Goal: Task Accomplishment & Management: Use online tool/utility

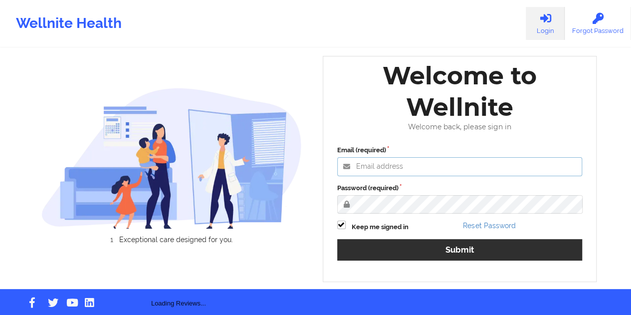
type input "[EMAIL_ADDRESS][DOMAIN_NAME]"
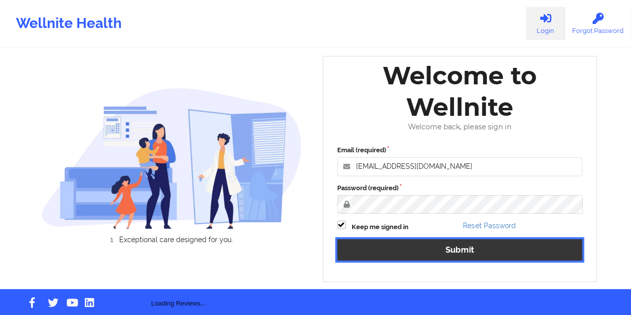
click at [480, 249] on button "Submit" at bounding box center [459, 249] width 245 height 21
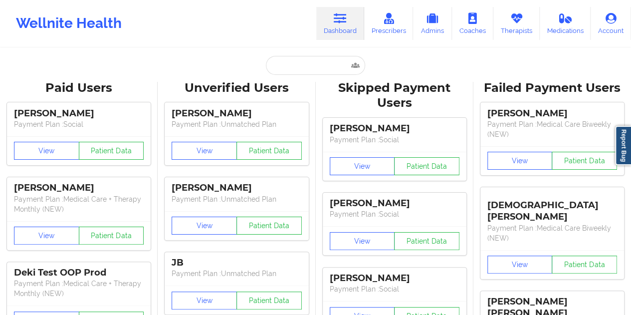
click at [224, 63] on div "Paid Unverified Skipped Failed" at bounding box center [315, 65] width 199 height 19
click at [294, 67] on input "text" at bounding box center [315, 65] width 99 height 19
paste input "[PERSON_NAME]"
type input "[PERSON_NAME]"
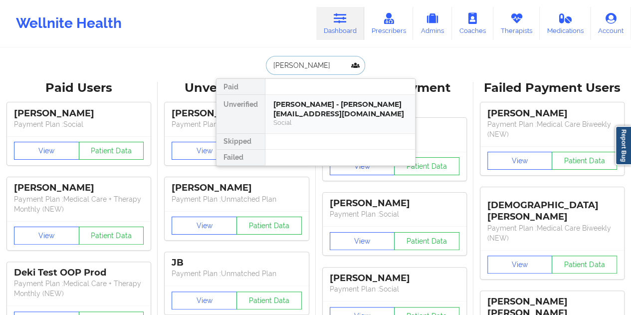
click at [319, 112] on div "Cheyanna Matthias - cheyanna.adapt@gmail.com" at bounding box center [340, 109] width 134 height 18
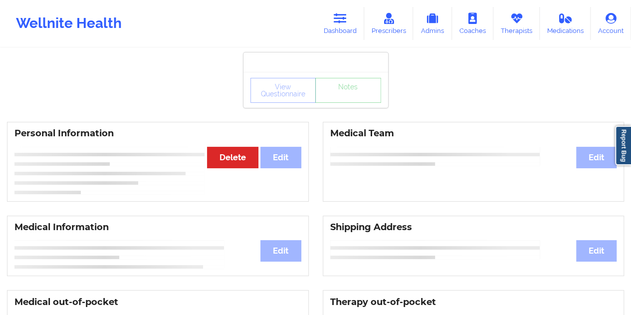
click at [352, 99] on div "View Questionnaire Notes" at bounding box center [315, 90] width 131 height 25
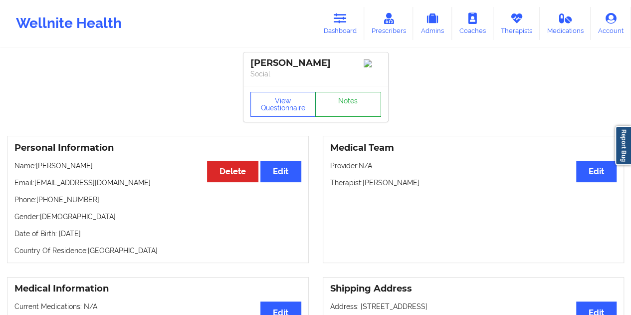
click at [352, 99] on link "Notes" at bounding box center [348, 104] width 66 height 25
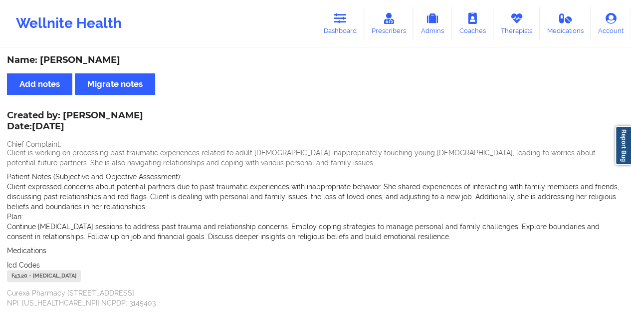
click at [109, 60] on div "Name: Cheyanna Matthias" at bounding box center [315, 59] width 617 height 11
copy div "Matthias"
click at [343, 33] on link "Dashboard" at bounding box center [340, 23] width 48 height 33
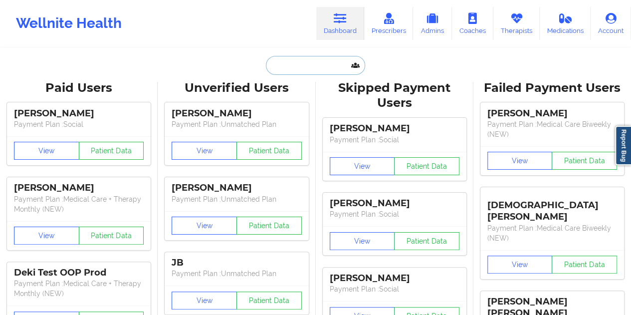
click at [302, 71] on input "text" at bounding box center [315, 65] width 99 height 19
paste input "Jordi Pena"
type input "Jordi Pena"
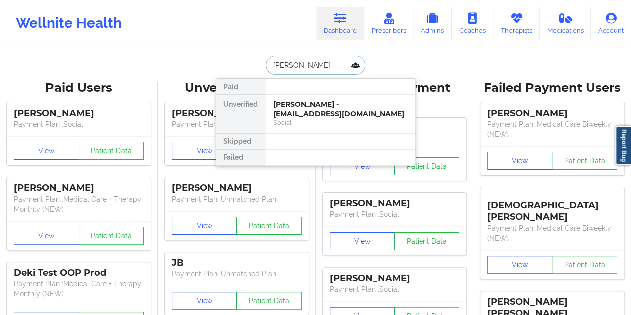
click at [299, 108] on div "Jordi pena - jordipena1149@gmail.com" at bounding box center [340, 109] width 134 height 18
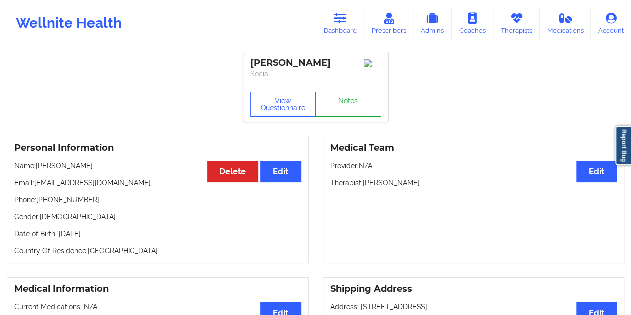
click at [338, 103] on link "Notes" at bounding box center [348, 104] width 66 height 25
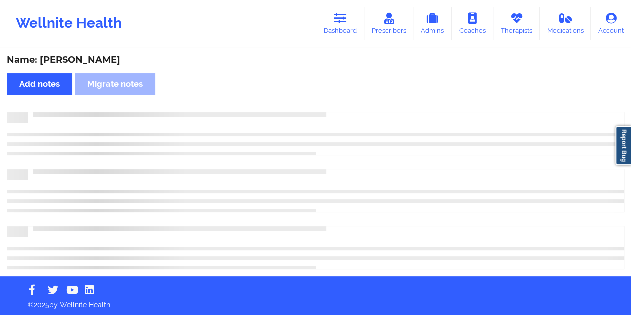
click at [84, 58] on div "Name: Jordi pena" at bounding box center [315, 59] width 617 height 11
copy div "pena"
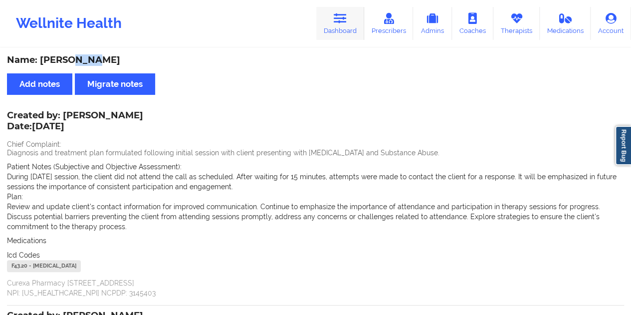
click at [336, 34] on link "Dashboard" at bounding box center [340, 23] width 48 height 33
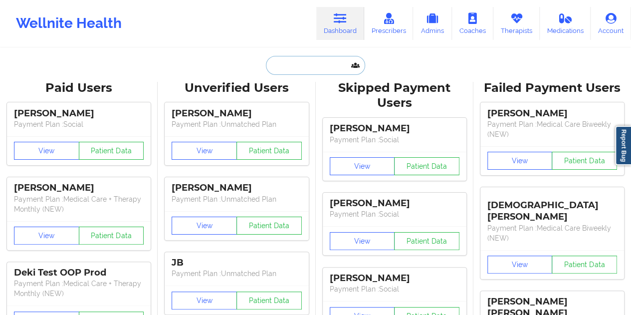
click at [296, 71] on input "text" at bounding box center [315, 65] width 99 height 19
paste input "shakeeviac@gmail.com"
type input "shakeeviac@gmail.com"
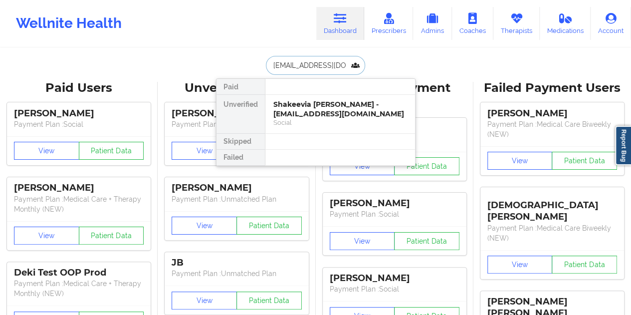
click at [309, 115] on div "Shakeevia Clervil - shakeeviac@gmail.com" at bounding box center [340, 109] width 134 height 18
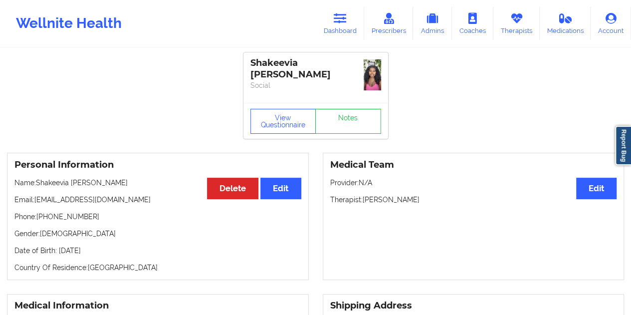
click at [353, 134] on div "View Questionnaire Notes" at bounding box center [315, 121] width 145 height 36
click at [349, 127] on link "Notes" at bounding box center [348, 121] width 66 height 25
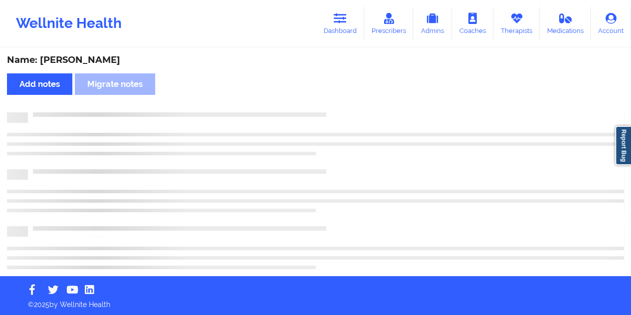
click at [109, 59] on div "Name: Shakeevia Clervil" at bounding box center [315, 59] width 617 height 11
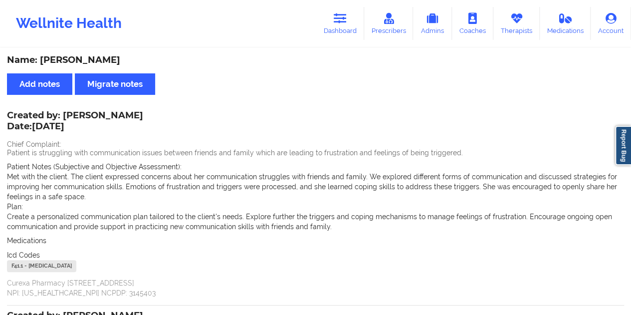
copy div "Clervil"
drag, startPoint x: 337, startPoint y: 27, endPoint x: 332, endPoint y: 43, distance: 16.9
click at [337, 26] on link "Dashboard" at bounding box center [340, 23] width 48 height 33
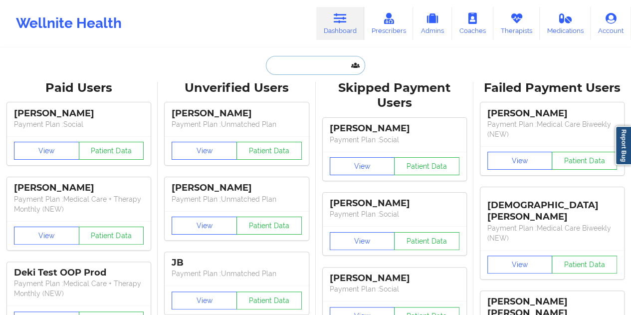
click at [305, 70] on input "text" at bounding box center [315, 65] width 99 height 19
paste input "bespokeclubmiami@gmail.com"
type input "bespokeclubmiami@gmail.com"
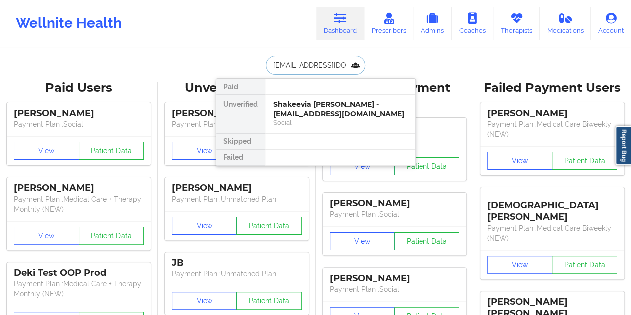
scroll to position [0, 21]
click at [313, 114] on div "Norman Gabriel Novoa - bespokeclubmiami@gmail.com" at bounding box center [340, 109] width 134 height 18
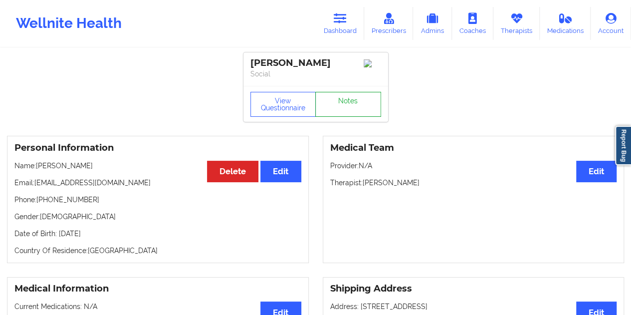
click at [332, 105] on link "Notes" at bounding box center [348, 104] width 66 height 25
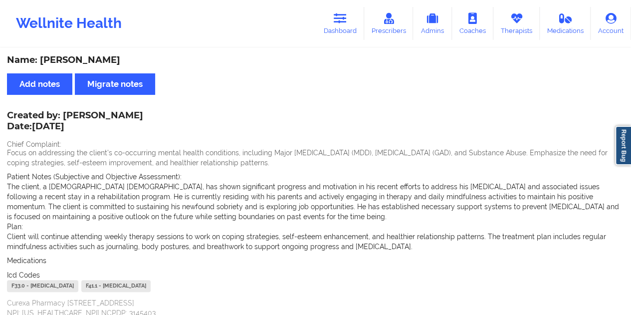
drag, startPoint x: 63, startPoint y: 114, endPoint x: 135, endPoint y: 109, distance: 71.5
click at [135, 110] on div "Created by: Jennifer N Roth Date: 9/13/2025" at bounding box center [75, 121] width 136 height 23
copy div "Jennifer N Roth"
click at [344, 33] on link "Dashboard" at bounding box center [340, 23] width 48 height 33
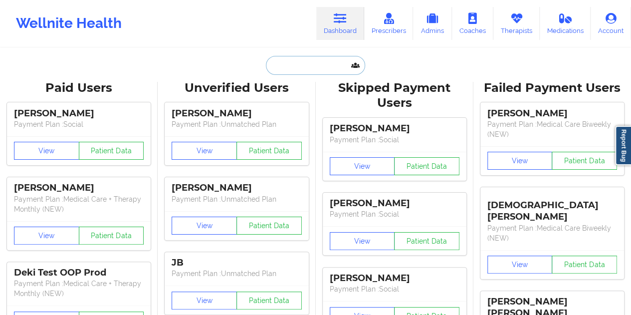
click at [307, 68] on input "text" at bounding box center [315, 65] width 99 height 19
paste input "jeffrecht@gmail.com"
type input "jeffrecht@gmail.com"
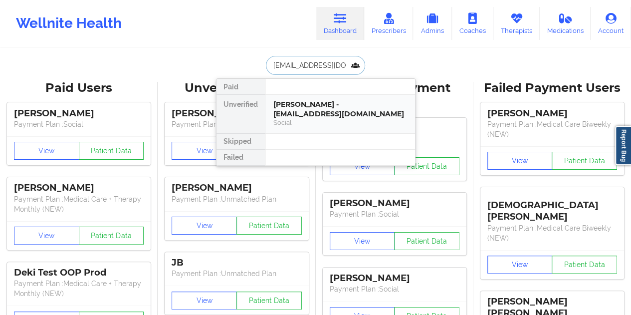
click at [324, 109] on div "Gregory Jeff Rechtman - jeffrecht@gmail.com" at bounding box center [340, 109] width 134 height 18
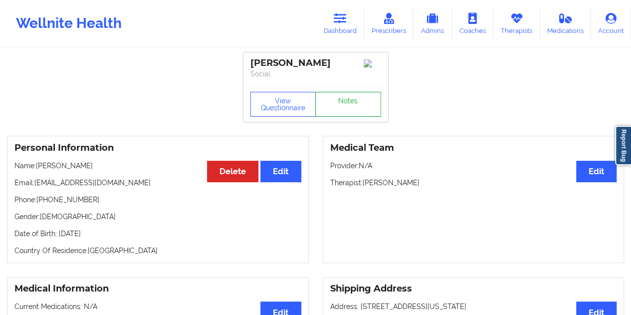
click at [337, 104] on link "Notes" at bounding box center [348, 104] width 66 height 25
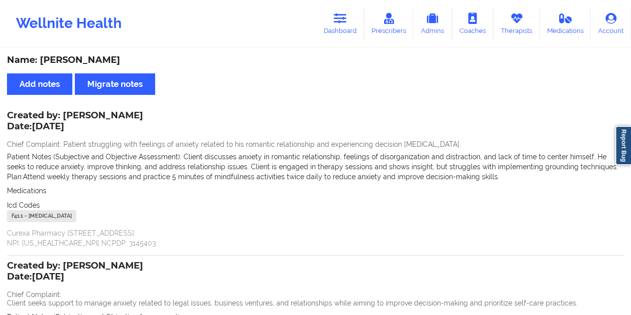
click at [130, 60] on div "Name: Gregory Jeff Rechtman" at bounding box center [315, 59] width 617 height 11
copy div "Rechtman"
click at [299, 68] on div "Name: Gregory Jeff Rechtman Add notes Migrate notes Created by: Jennifer N Roth…" at bounding box center [315, 264] width 631 height 430
click at [334, 29] on link "Dashboard" at bounding box center [340, 23] width 48 height 33
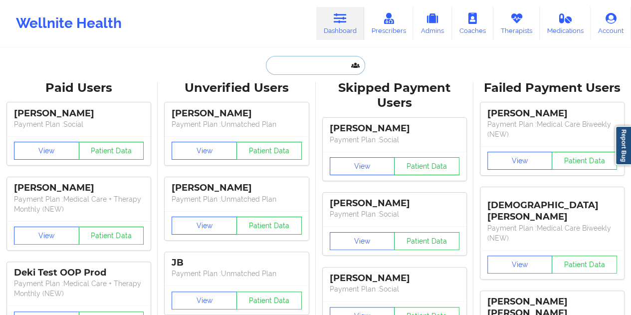
click at [309, 64] on input "text" at bounding box center [315, 65] width 99 height 19
paste input "lynette@luxuryguideusa.com"
type input "lynette@luxuryguideusa.com"
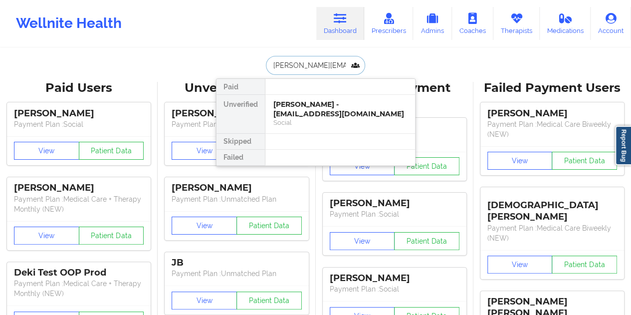
scroll to position [0, 13]
click at [330, 108] on div "Lynette D Janac - lynette@luxuryguideusa.com" at bounding box center [340, 109] width 134 height 18
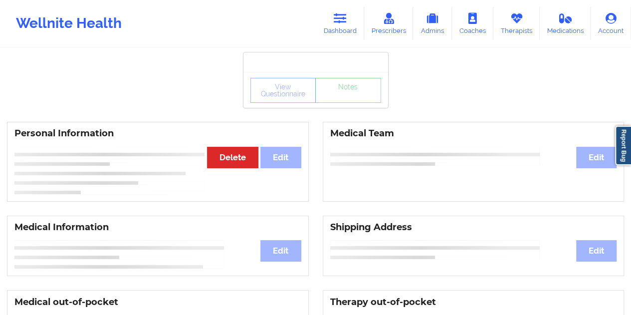
click at [332, 103] on link "Notes" at bounding box center [348, 90] width 66 height 25
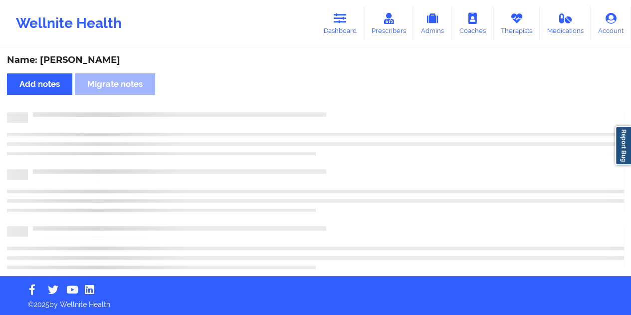
click at [104, 58] on div "Name: Lynette D Janac" at bounding box center [315, 59] width 617 height 11
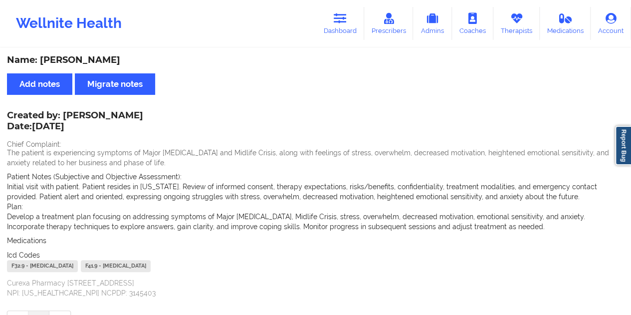
click at [104, 58] on div "Name: Lynette D Janac" at bounding box center [315, 59] width 617 height 11
copy div "Janac"
click at [335, 27] on link "Dashboard" at bounding box center [340, 23] width 48 height 33
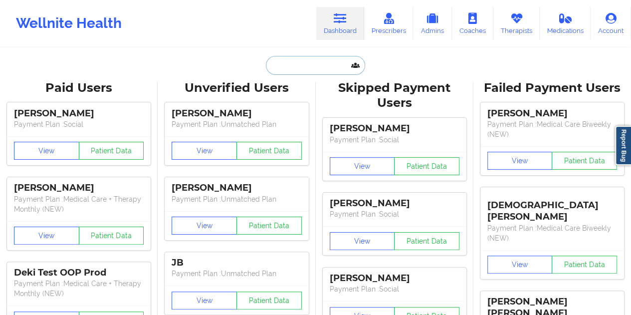
click at [301, 72] on input "text" at bounding box center [315, 65] width 99 height 19
paste input "daniblovesmakeup@aol.com"
type input "daniblovesmakeup@aol.com"
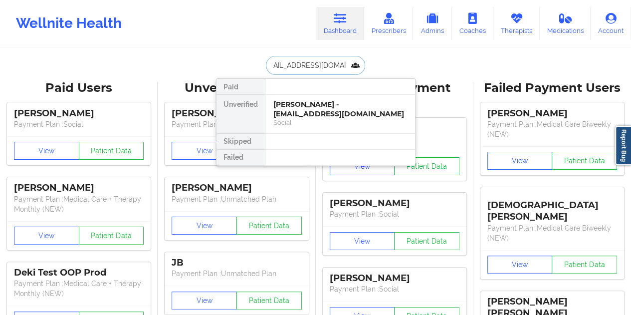
click at [303, 106] on div "Danielle Butler - daniblovesmakeup@aol.com" at bounding box center [340, 109] width 134 height 18
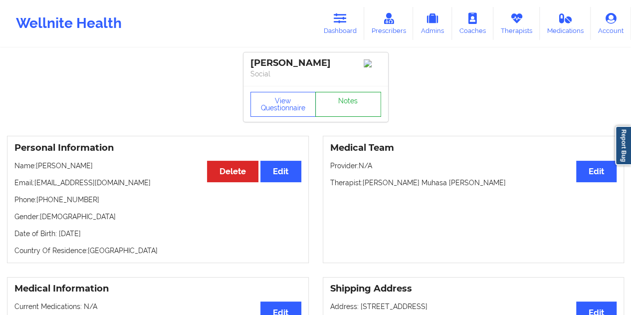
click at [335, 99] on link "Notes" at bounding box center [348, 104] width 66 height 25
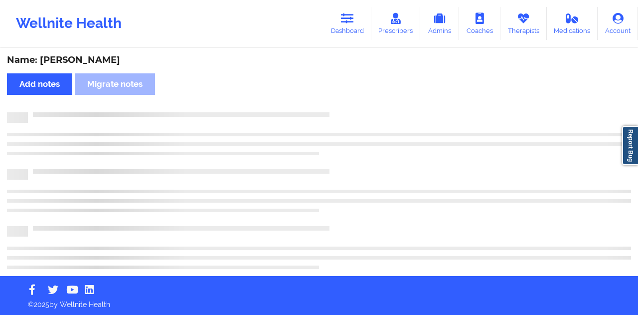
click at [97, 62] on div "Name: Danielle Butler" at bounding box center [319, 59] width 624 height 11
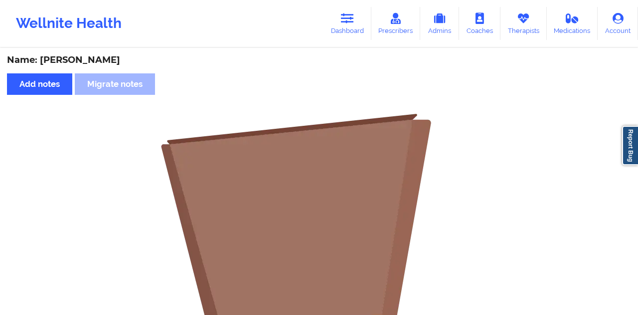
click at [97, 62] on div "Name: Danielle Butler" at bounding box center [319, 59] width 624 height 11
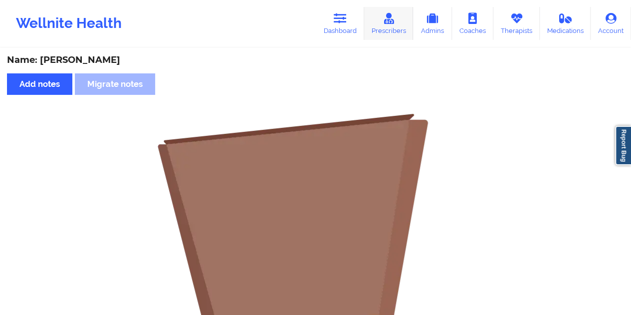
copy div "Butler"
click at [346, 24] on link "Dashboard" at bounding box center [340, 23] width 48 height 33
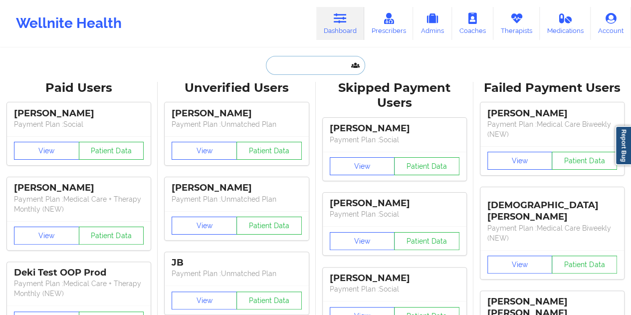
click at [308, 65] on input "text" at bounding box center [315, 65] width 99 height 19
paste input "hguzman2002@yahoo.com"
type input "hguzman2002@yahoo.com"
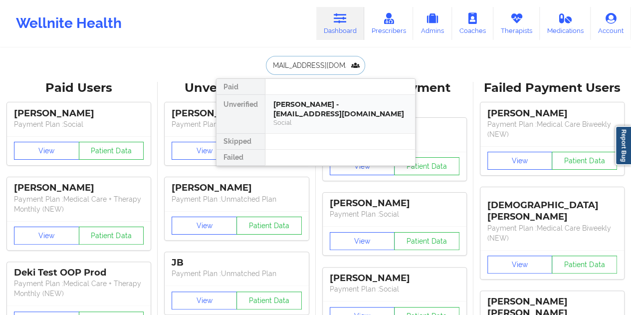
click at [316, 110] on div "Hannah Guzman - hguzman2002@yahoo.com" at bounding box center [340, 109] width 134 height 18
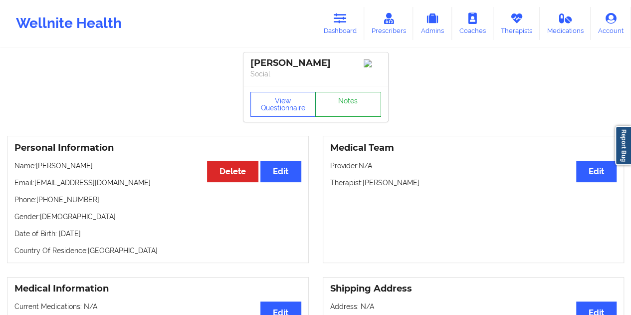
click at [338, 104] on link "Notes" at bounding box center [348, 104] width 66 height 25
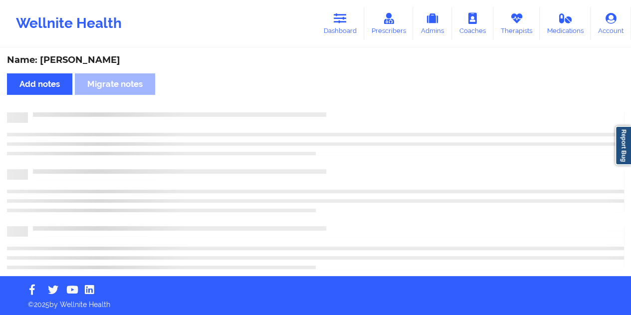
click at [105, 58] on div "Name: Hannah Guzman" at bounding box center [315, 59] width 617 height 11
copy div "Guzman"
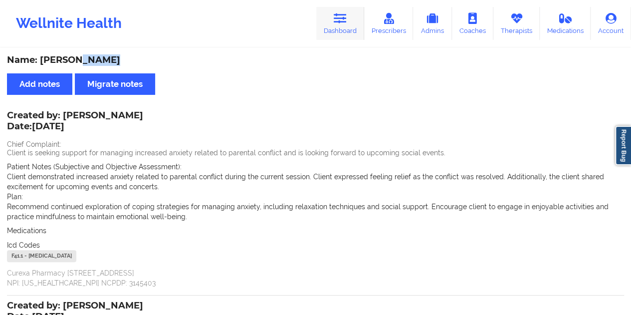
click at [337, 24] on icon at bounding box center [340, 18] width 13 height 11
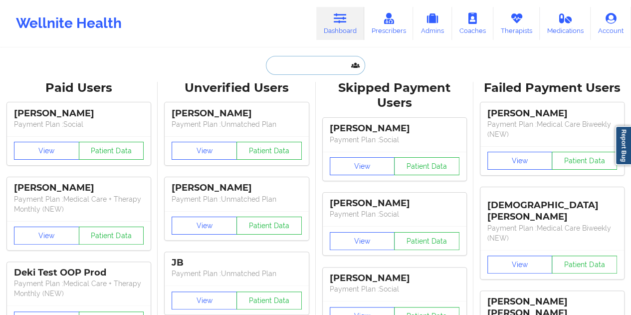
click at [312, 71] on input "text" at bounding box center [315, 65] width 99 height 19
paste input "johnandoh56@gmail.com"
type input "johnandoh56@gmail.com"
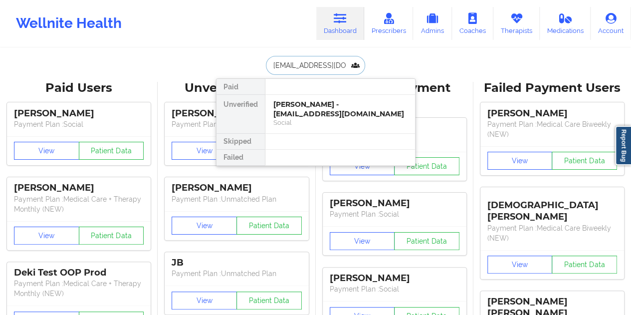
scroll to position [0, 1]
click at [312, 109] on div "John E. Andoh - johnandoh56@gmail.com" at bounding box center [340, 109] width 134 height 18
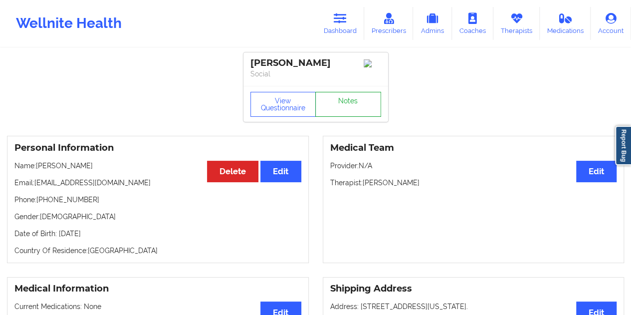
click at [338, 104] on link "Notes" at bounding box center [348, 104] width 66 height 25
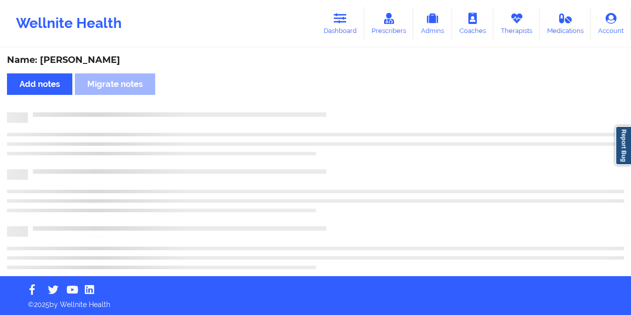
click at [96, 59] on div "Name: John E. Andoh" at bounding box center [315, 59] width 617 height 11
copy div "Andoh"
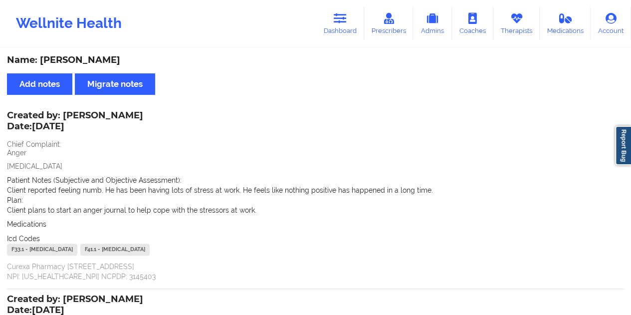
click at [290, 67] on div "Name: John E. Andoh Add notes Migrate notes Created by: Nikky Redpath Date: 9/1…" at bounding box center [315, 282] width 631 height 467
click at [340, 21] on icon at bounding box center [340, 18] width 13 height 11
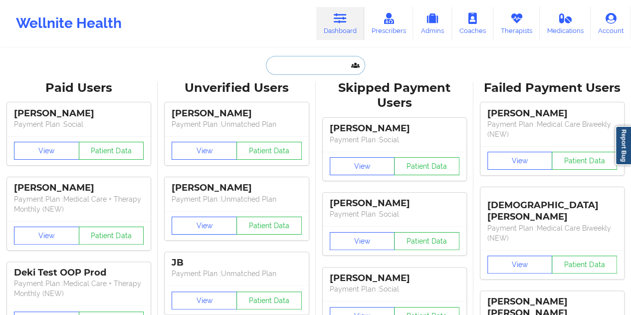
click at [292, 61] on input "text" at bounding box center [315, 65] width 99 height 19
paste input "brackinmichelle@gmail.com"
type input "brackinmichelle@gmail.com"
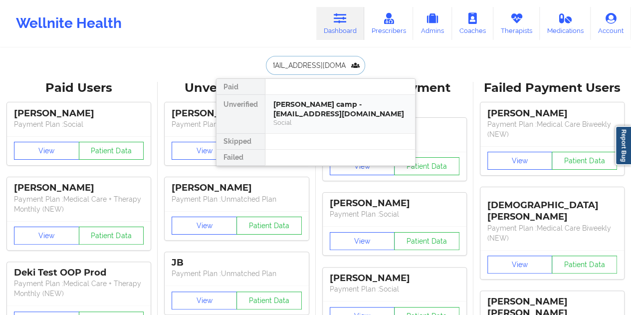
click at [307, 101] on div "brackin camp - brackinmichelle@gmail.com" at bounding box center [340, 109] width 134 height 18
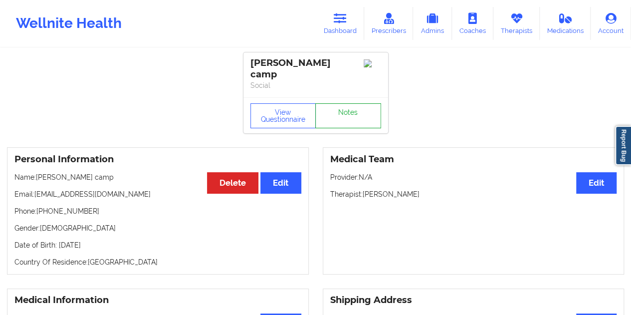
click at [337, 103] on link "Notes" at bounding box center [348, 115] width 66 height 25
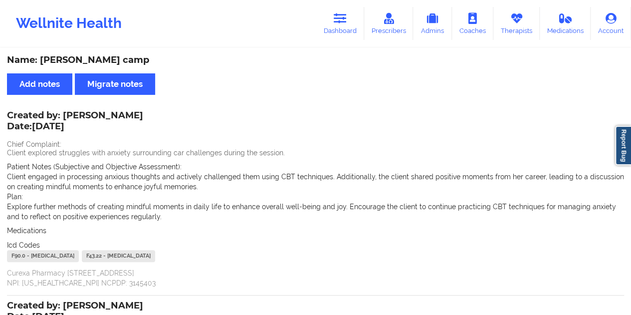
click at [92, 57] on div "Name: brackin camp" at bounding box center [315, 59] width 617 height 11
copy div "camp"
click at [347, 27] on link "Dashboard" at bounding box center [340, 23] width 48 height 33
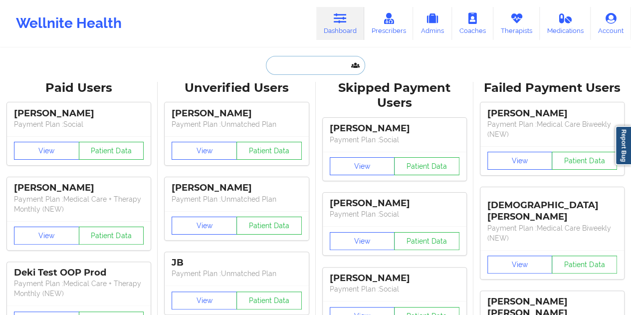
click at [306, 69] on input "text" at bounding box center [315, 65] width 99 height 19
paste input "doshgiovana2@gmail.com"
type input "doshgiovana2@gmail.com"
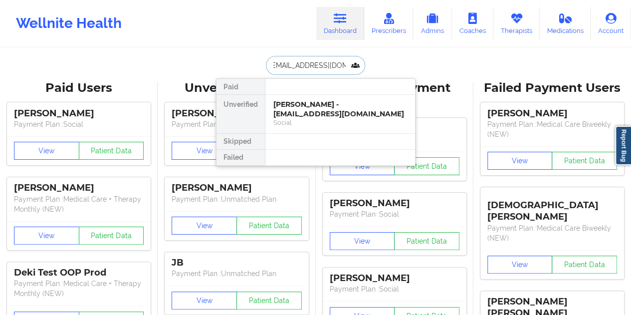
click at [302, 113] on div "Giovana Dosh - doshgiovana2@gmail.com" at bounding box center [340, 109] width 134 height 18
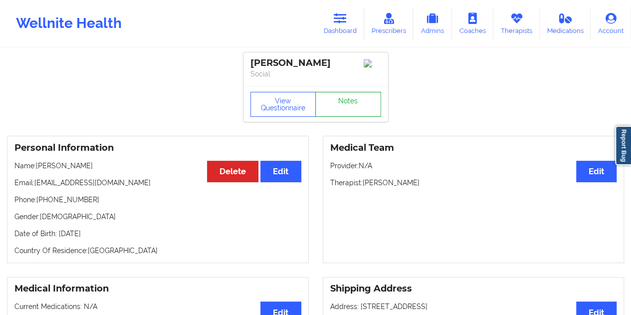
click at [345, 98] on link "Notes" at bounding box center [348, 104] width 66 height 25
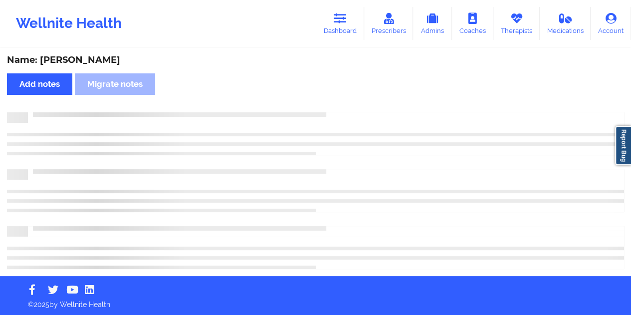
click at [95, 53] on div "Name: Giovana Dosh Add notes Migrate notes" at bounding box center [315, 162] width 631 height 227
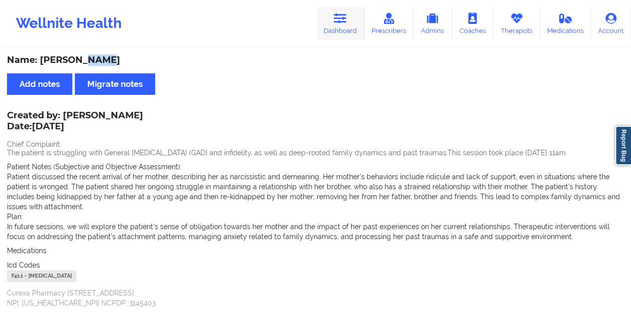
click at [327, 32] on link "Dashboard" at bounding box center [340, 23] width 48 height 33
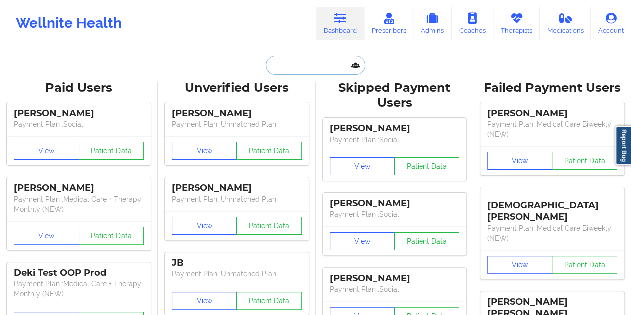
click at [312, 68] on input "text" at bounding box center [315, 65] width 99 height 19
paste input "s.brown.gibbs@gmail.com"
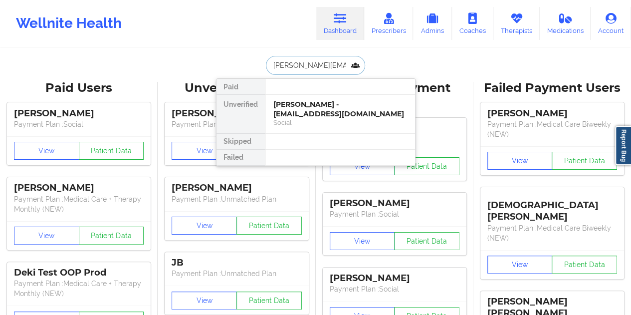
scroll to position [0, 3]
type input "s.brown.gibbs@gmail.com"
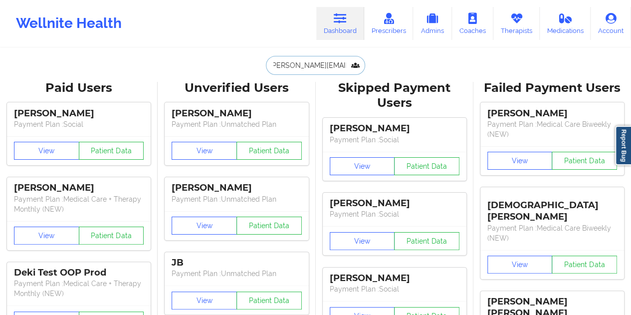
scroll to position [0, 0]
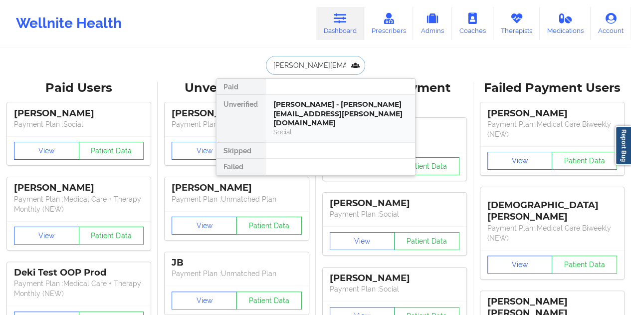
click at [321, 103] on div "Soraya Brown Gibbs - s.brown.gibbs@gmail.com" at bounding box center [340, 114] width 134 height 28
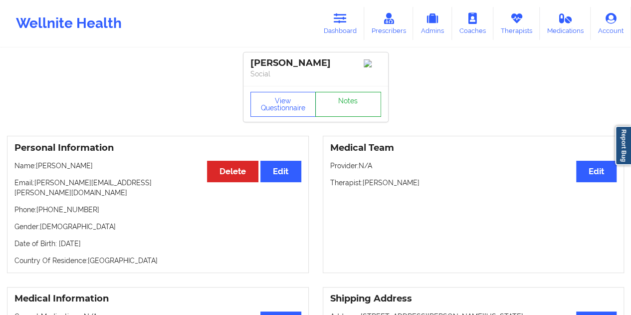
click at [339, 102] on link "Notes" at bounding box center [348, 104] width 66 height 25
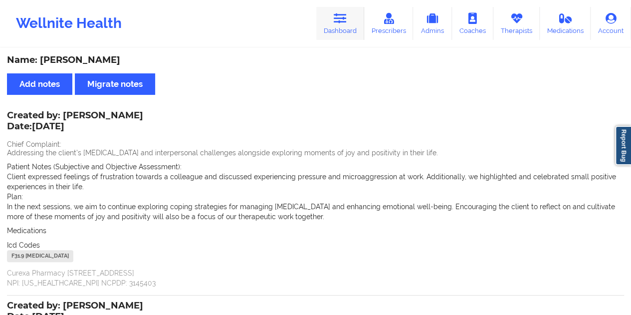
click at [353, 29] on link "Dashboard" at bounding box center [340, 23] width 48 height 33
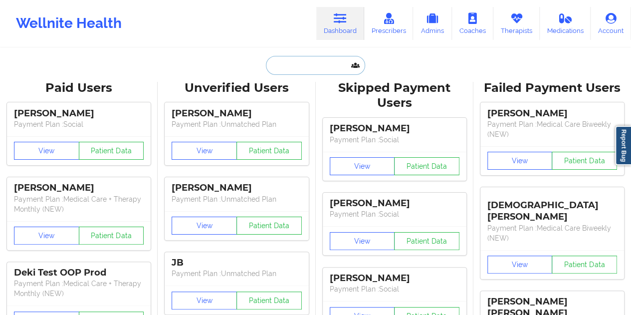
click at [316, 64] on input "text" at bounding box center [315, 65] width 99 height 19
paste input "zrac04@yahoo.com"
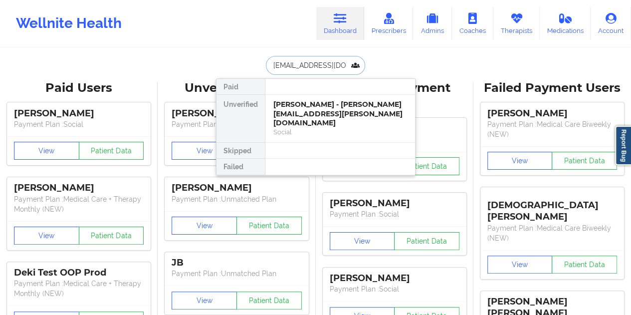
type input "zrac04@yahoo.com"
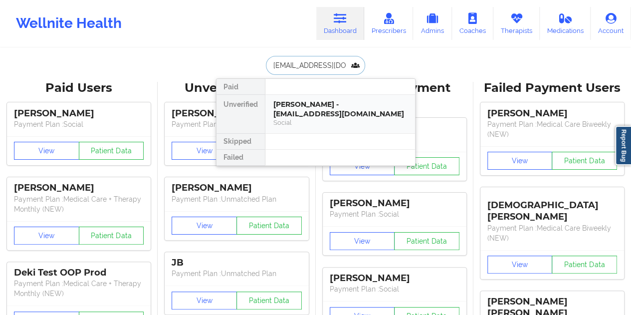
click at [334, 108] on div "Gianfranco Narvasa - zrac04@yahoo.com" at bounding box center [340, 109] width 134 height 18
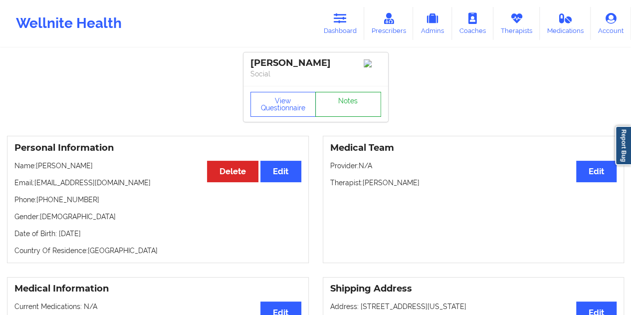
click at [356, 108] on link "Notes" at bounding box center [348, 104] width 66 height 25
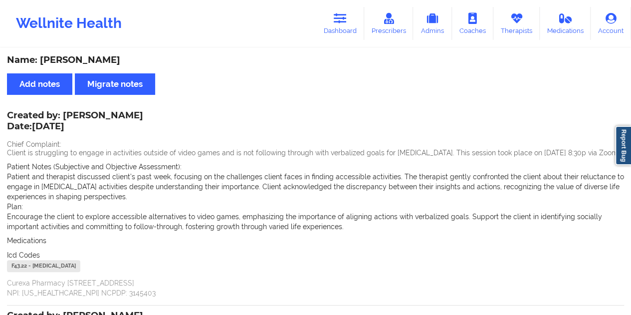
click at [117, 63] on div "Name: Gianfranco Narvasa" at bounding box center [315, 59] width 617 height 11
click at [329, 24] on link "Dashboard" at bounding box center [340, 23] width 48 height 33
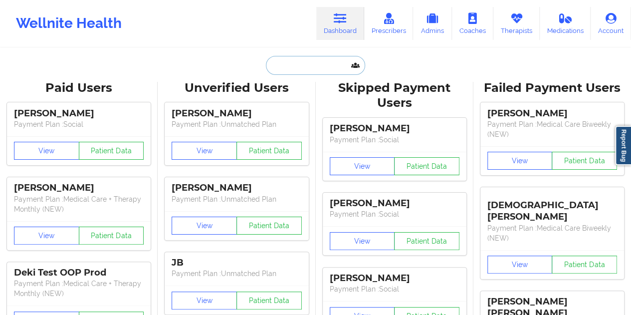
click at [317, 69] on input "text" at bounding box center [315, 65] width 99 height 19
paste input "cydneimathis@gmail.com"
type input "cydneimathis@gmail.com"
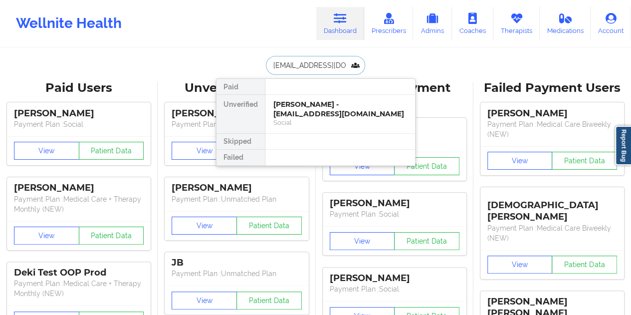
scroll to position [0, 2]
click at [311, 121] on div "Social" at bounding box center [340, 122] width 134 height 8
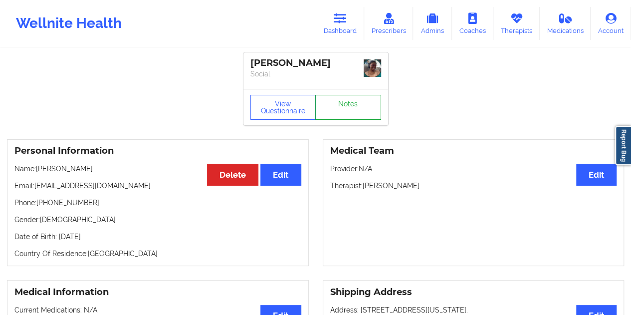
click at [336, 109] on link "Notes" at bounding box center [348, 107] width 66 height 25
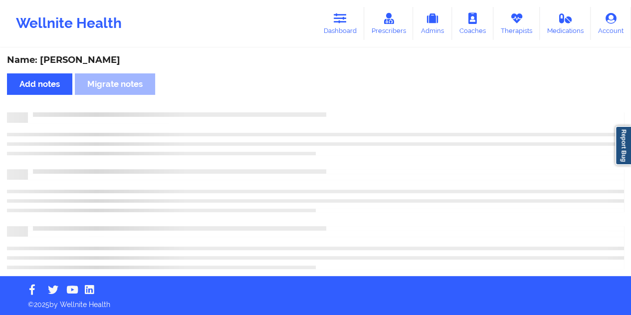
click at [84, 58] on div "Name: Cydnei Mathis" at bounding box center [315, 59] width 617 height 11
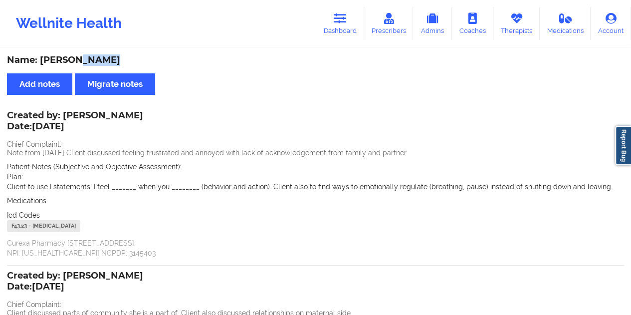
click at [84, 58] on div "Name: Cydnei Mathis" at bounding box center [315, 59] width 617 height 11
click at [352, 31] on link "Dashboard" at bounding box center [340, 23] width 48 height 33
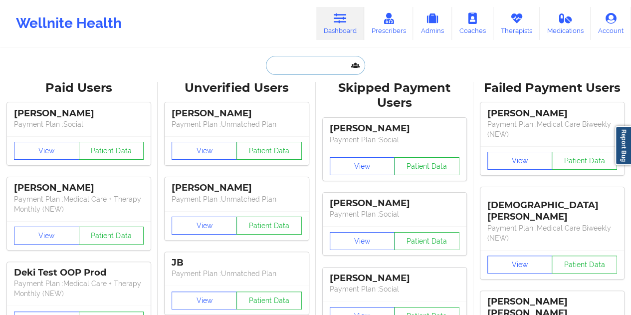
click at [320, 61] on input "text" at bounding box center [315, 65] width 99 height 19
paste input "poemian66@gmail.com"
type input "poemian66@gmail.com"
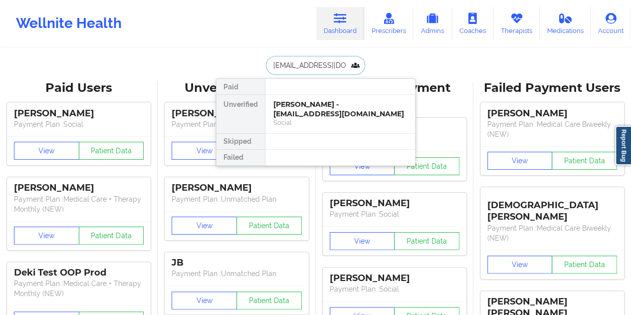
click at [304, 116] on div "Lisette Garcia - poemian66@gmail.com" at bounding box center [340, 109] width 134 height 18
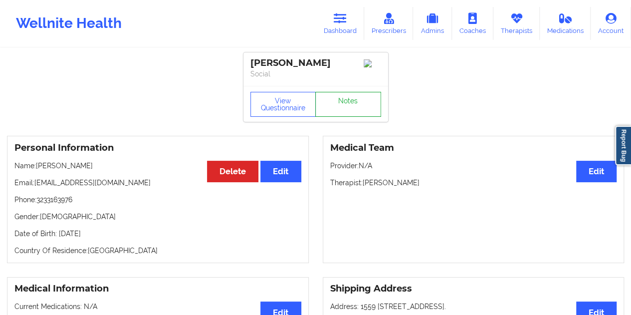
click at [337, 101] on link "Notes" at bounding box center [348, 104] width 66 height 25
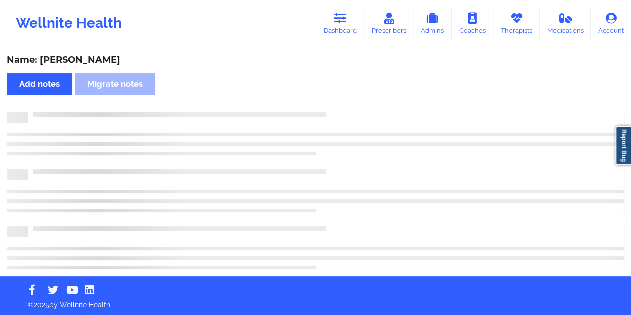
click at [92, 57] on div "Name: Lisette Garcia" at bounding box center [315, 59] width 617 height 11
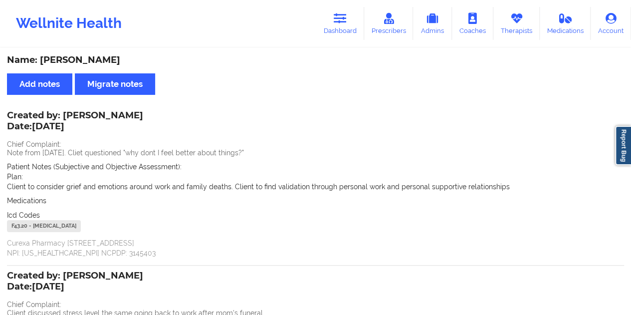
drag, startPoint x: 349, startPoint y: 31, endPoint x: 336, endPoint y: 43, distance: 17.6
click at [349, 31] on link "Dashboard" at bounding box center [340, 23] width 48 height 33
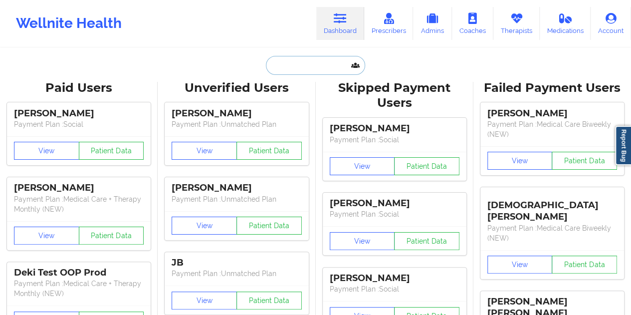
click at [301, 59] on input "text" at bounding box center [315, 65] width 99 height 19
paste input "catedwards@yahoo.com"
type input "catedwards@yahoo.com"
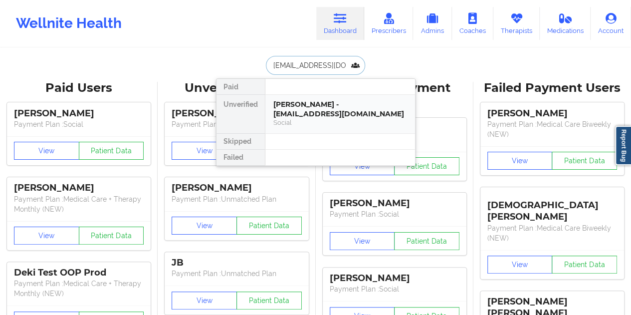
click at [312, 117] on div "Catherine Edwards - catedwards@yahoo.com" at bounding box center [340, 109] width 134 height 18
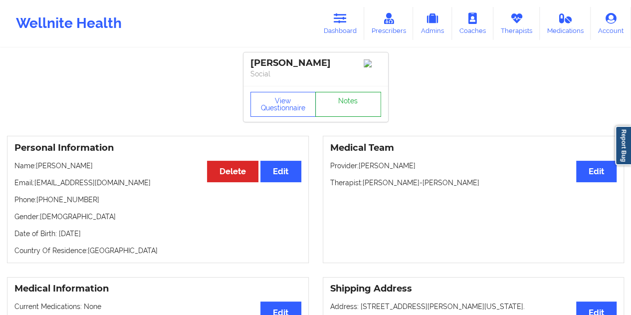
click at [346, 105] on link "Notes" at bounding box center [348, 104] width 66 height 25
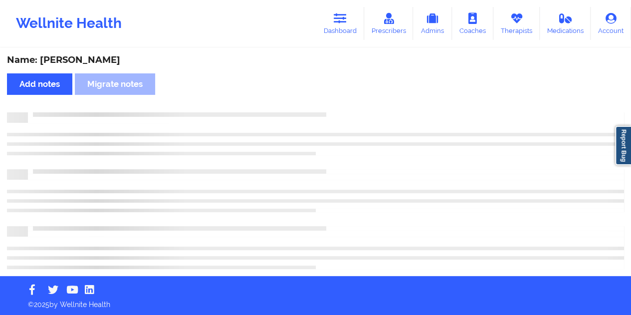
click at [102, 56] on div "Name: Catherine Edwards" at bounding box center [315, 59] width 617 height 11
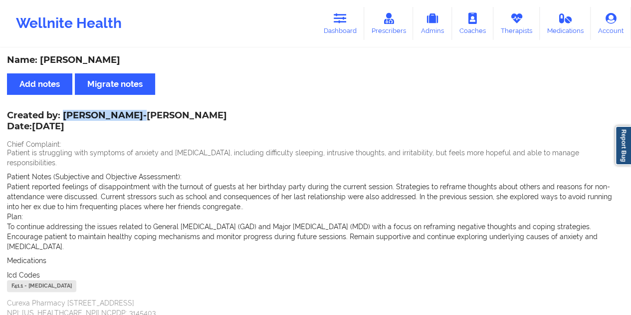
drag, startPoint x: 65, startPoint y: 116, endPoint x: 140, endPoint y: 116, distance: 74.8
click at [140, 116] on div "Created by: Amy Evans-gean Date: 9/16/2025" at bounding box center [117, 121] width 220 height 23
drag, startPoint x: 357, startPoint y: 20, endPoint x: 335, endPoint y: 45, distance: 33.2
click at [357, 19] on link "Dashboard" at bounding box center [340, 23] width 48 height 33
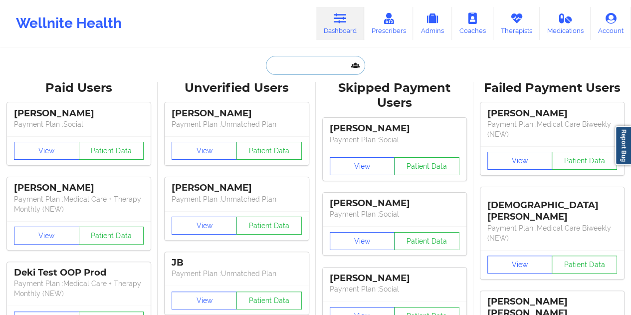
click at [294, 66] on input "text" at bounding box center [315, 65] width 99 height 19
paste input "pena251991@yahoo.com"
type input "pena251991@yahoo.com"
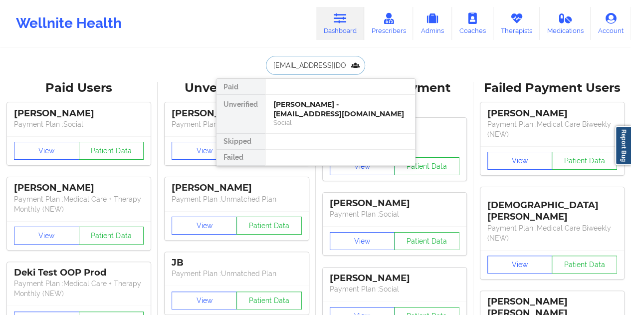
click at [328, 118] on div "Social" at bounding box center [340, 122] width 134 height 8
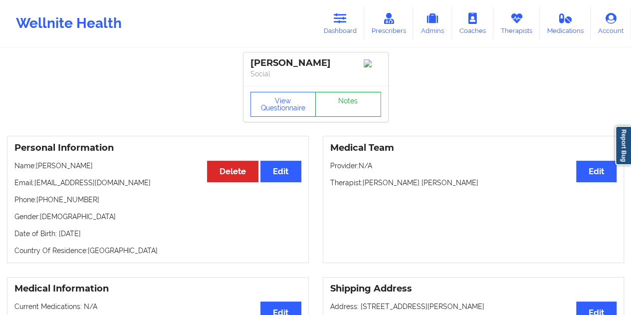
click at [346, 104] on link "Notes" at bounding box center [348, 104] width 66 height 25
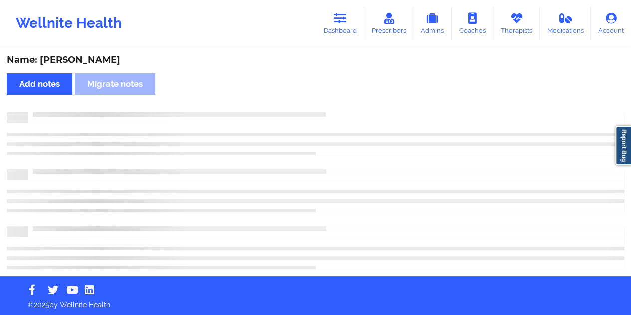
click at [80, 58] on div "Name: Emily Pena" at bounding box center [315, 59] width 617 height 11
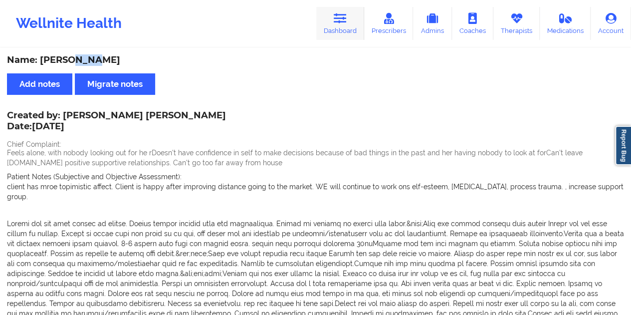
click at [359, 31] on link "Dashboard" at bounding box center [340, 23] width 48 height 33
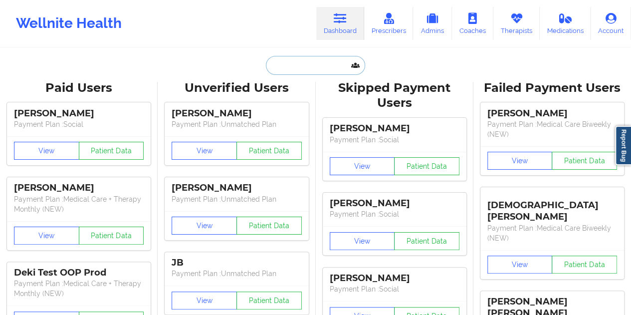
click at [311, 67] on input "text" at bounding box center [315, 65] width 99 height 19
paste input "noahmeeteer@gmail.com"
type input "noahmeeteer@gmail.com"
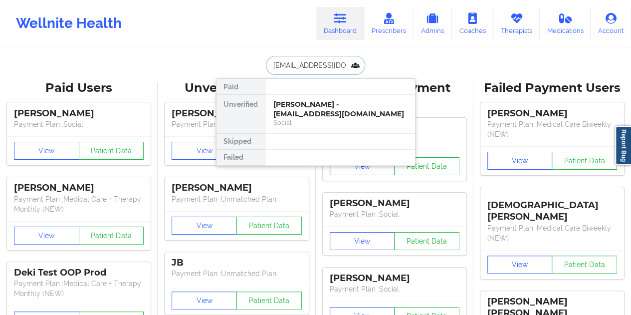
scroll to position [0, 2]
click at [337, 107] on div "Noah Meeteer - noahmeeteer@gmail.com" at bounding box center [340, 109] width 134 height 18
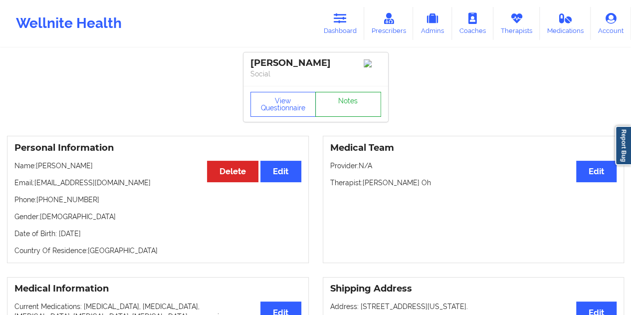
click at [350, 102] on link "Notes" at bounding box center [348, 104] width 66 height 25
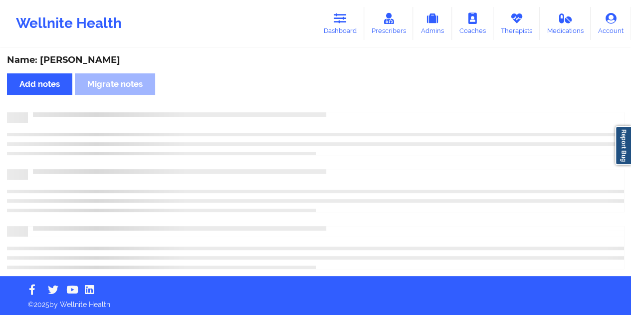
click at [85, 56] on div "Name: Noah Meeteer" at bounding box center [315, 59] width 617 height 11
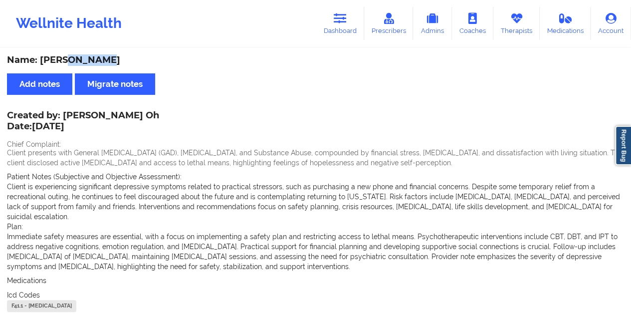
click at [85, 56] on div "Name: Noah Meeteer" at bounding box center [315, 59] width 617 height 11
click at [355, 28] on link "Dashboard" at bounding box center [340, 23] width 48 height 33
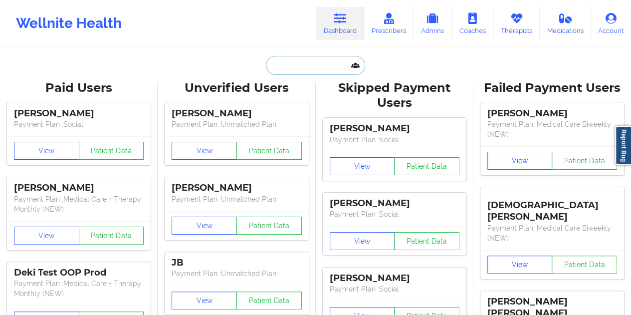
click at [292, 73] on input "text" at bounding box center [315, 65] width 99 height 19
paste input "sciancia.metelus@gmail.com"
type input "sciancia.metelus@gmail.com"
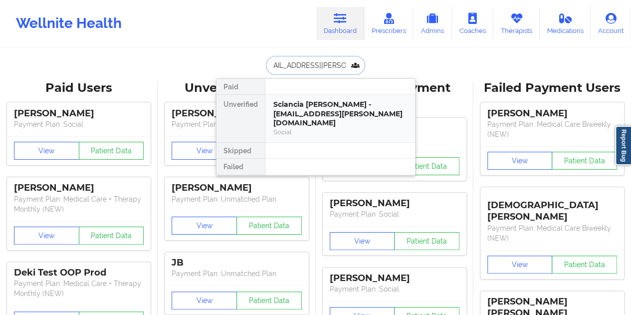
click at [316, 107] on div "Sciancia Metelus - sciancia.metelus@gmail.com" at bounding box center [340, 114] width 134 height 28
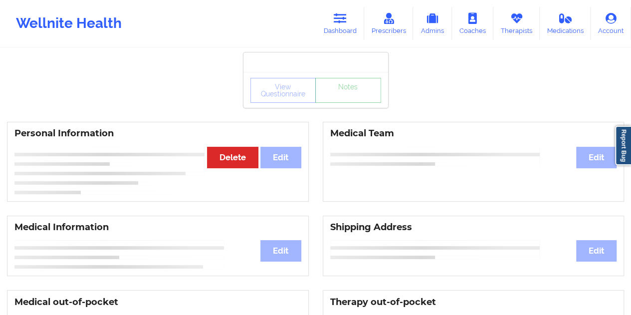
click at [337, 99] on link "Notes" at bounding box center [348, 90] width 66 height 25
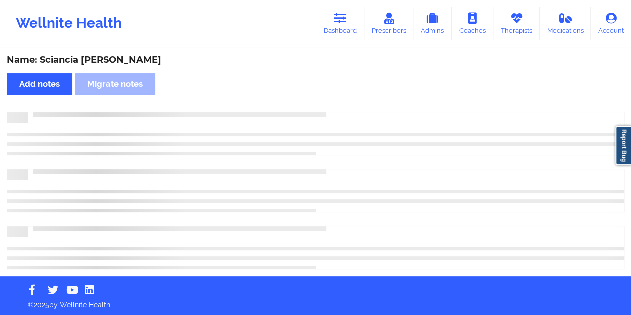
click at [104, 55] on div "Name: Sciancia Metelus" at bounding box center [315, 59] width 617 height 11
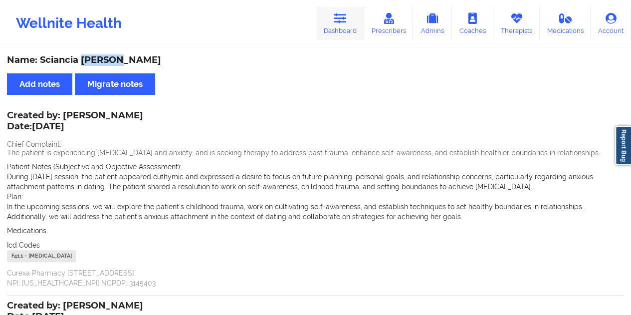
click at [342, 26] on link "Dashboard" at bounding box center [340, 23] width 48 height 33
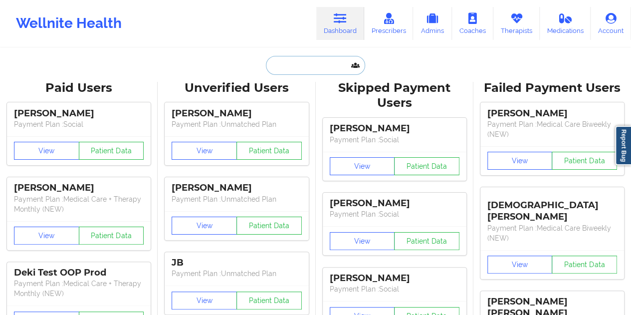
click at [292, 65] on input "text" at bounding box center [315, 65] width 99 height 19
paste input "isabellahart3@gmail.com"
type input "isabellahart3@gmail.com"
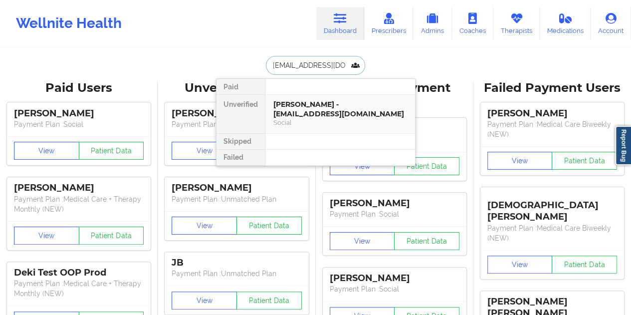
click at [322, 123] on div "Social" at bounding box center [340, 122] width 134 height 8
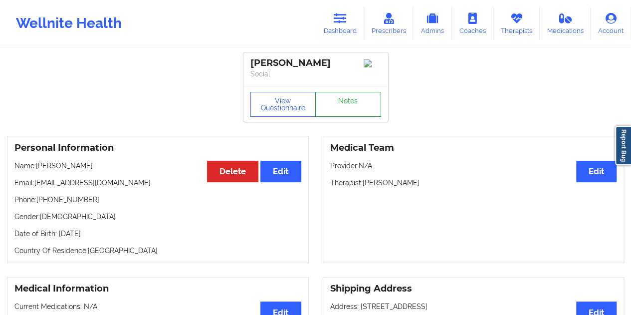
click at [344, 117] on link "Notes" at bounding box center [348, 104] width 66 height 25
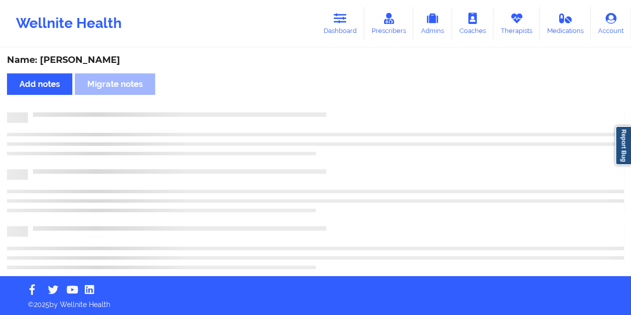
click at [86, 57] on div "Name: Isabella Hart" at bounding box center [315, 59] width 617 height 11
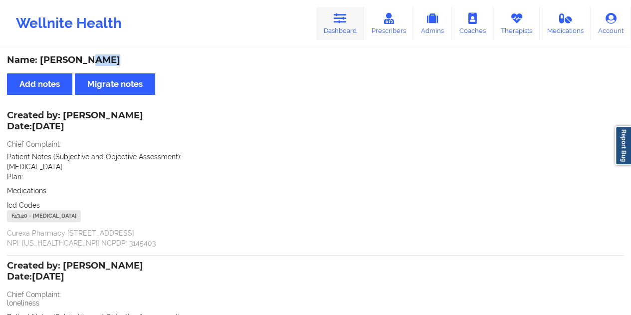
click at [354, 24] on link "Dashboard" at bounding box center [340, 23] width 48 height 33
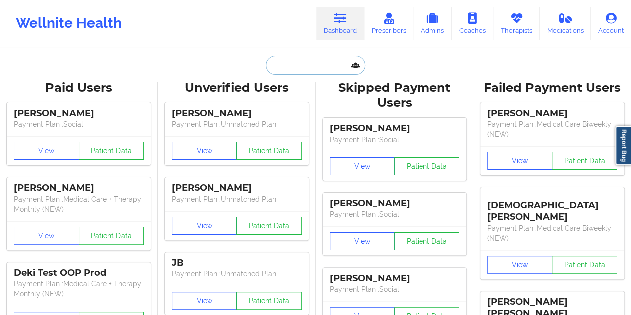
click at [304, 67] on input "text" at bounding box center [315, 65] width 99 height 19
paste input "andrea.mitchxelle@gmail.com"
type input "andrea.mitchxelle@gmail.com"
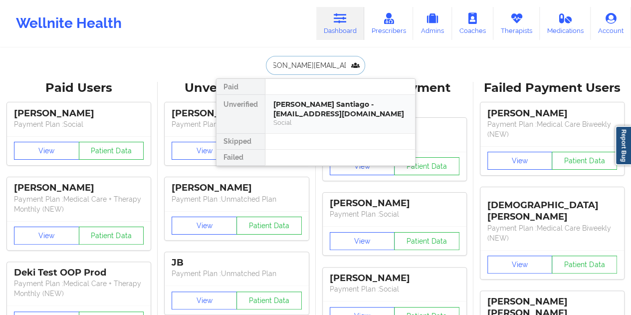
click at [315, 117] on div "Andrea Mitchelle Santiago - andrea.mitchxelle@gmail.com" at bounding box center [340, 109] width 134 height 18
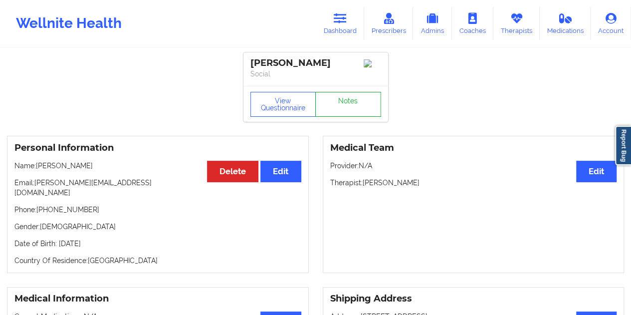
click at [339, 113] on link "Notes" at bounding box center [348, 104] width 66 height 25
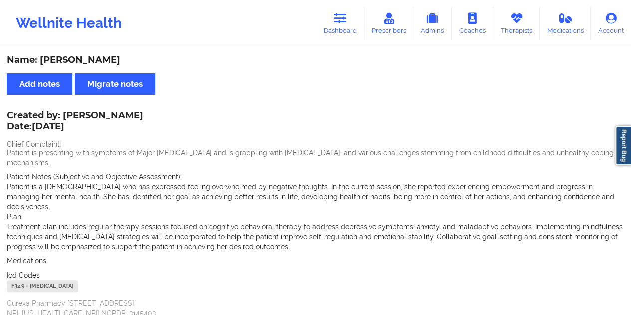
click at [302, 55] on div "Name: Andrea Mitchelle Santiago" at bounding box center [315, 59] width 617 height 11
click at [333, 23] on link "Dashboard" at bounding box center [340, 23] width 48 height 33
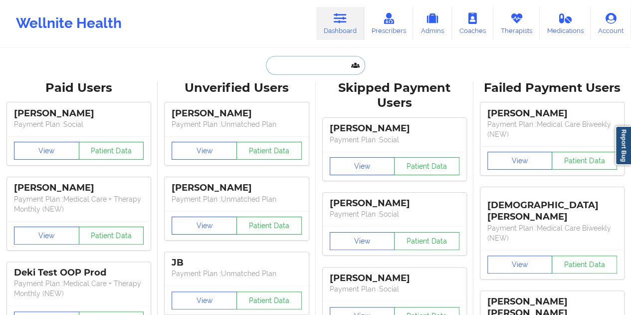
click at [294, 65] on input "text" at bounding box center [315, 65] width 99 height 19
paste input "eoriol04@gmail.com"
type input "eoriol04@gmail.com"
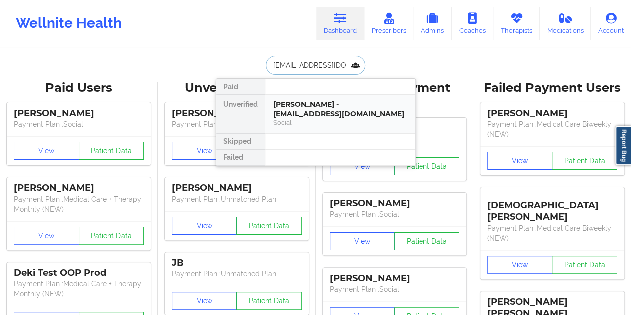
click at [314, 104] on div "Elmire Oriol - eoriol04@gmail.com" at bounding box center [340, 109] width 134 height 18
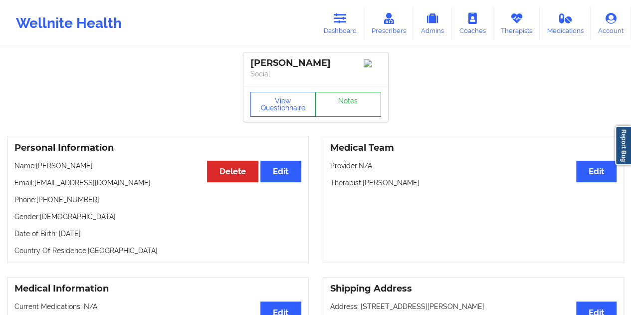
click at [345, 104] on link "Notes" at bounding box center [348, 104] width 66 height 25
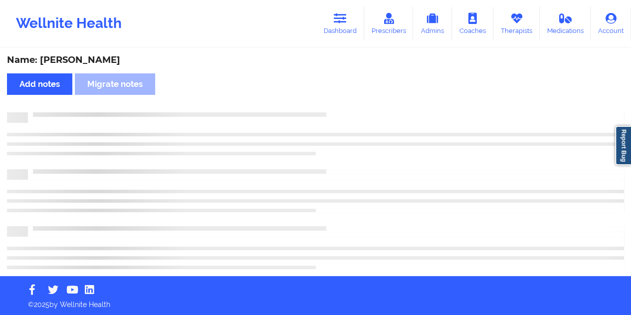
click at [84, 64] on div "Name: Elmire Oriol" at bounding box center [315, 59] width 617 height 11
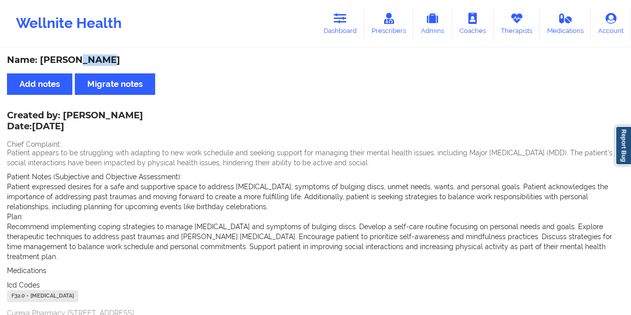
drag, startPoint x: 65, startPoint y: 116, endPoint x: 172, endPoint y: 114, distance: 106.7
click at [143, 114] on div "Created by: Angelica Marilyn Ronke Date: 9/16/2025" at bounding box center [75, 121] width 136 height 23
drag, startPoint x: 342, startPoint y: 25, endPoint x: 330, endPoint y: 43, distance: 22.0
click at [342, 25] on link "Dashboard" at bounding box center [340, 23] width 48 height 33
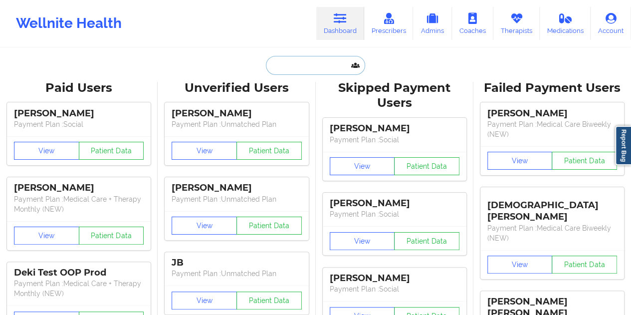
click at [294, 67] on input "text" at bounding box center [315, 65] width 99 height 19
paste input "keiryr@outlook.com"
type input "keiryr@outlook.com"
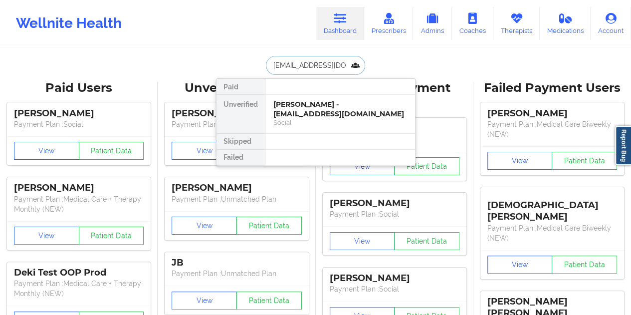
click at [300, 119] on div "Social" at bounding box center [340, 122] width 134 height 8
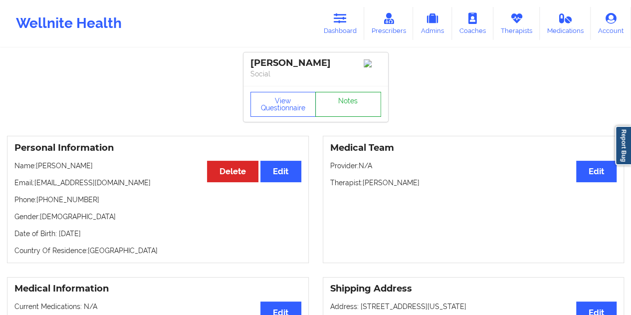
click at [340, 107] on link "Notes" at bounding box center [348, 104] width 66 height 25
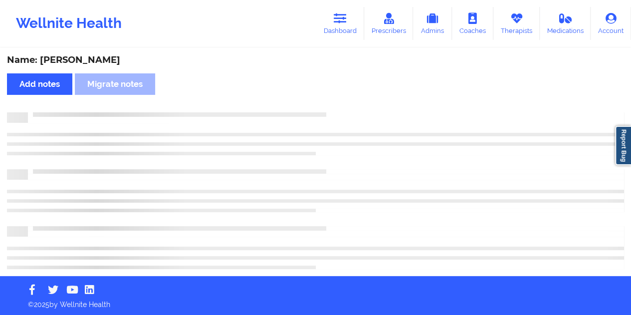
click at [98, 55] on div "Name: Keiry Rodriguez" at bounding box center [315, 59] width 617 height 11
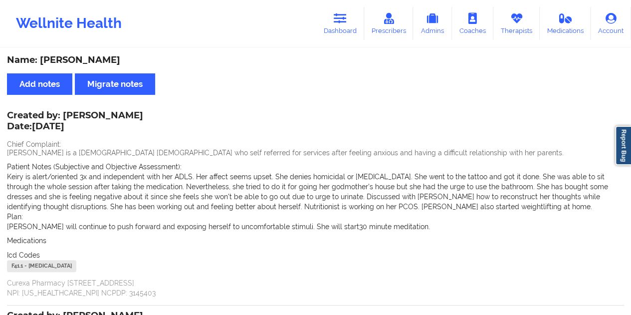
drag, startPoint x: 341, startPoint y: 27, endPoint x: 336, endPoint y: 41, distance: 14.7
click at [341, 27] on link "Dashboard" at bounding box center [340, 23] width 48 height 33
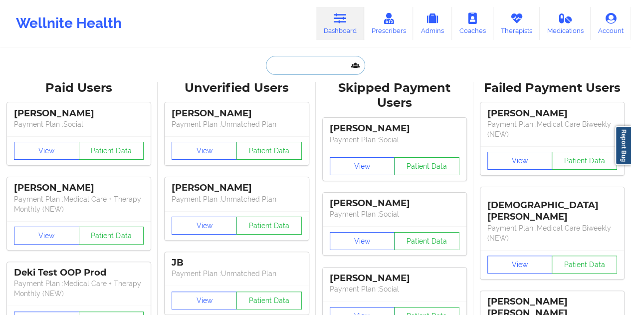
click at [301, 67] on input "text" at bounding box center [315, 65] width 99 height 19
paste input "nlm41@pitt.edu"
type input "nlm41@pitt.edu"
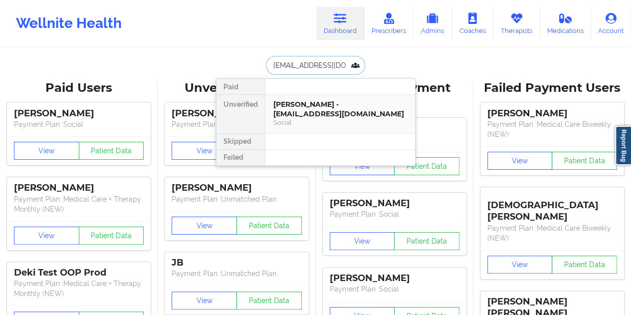
click at [323, 108] on div "Nichole mains - nlm41@pitt.edu" at bounding box center [340, 109] width 134 height 18
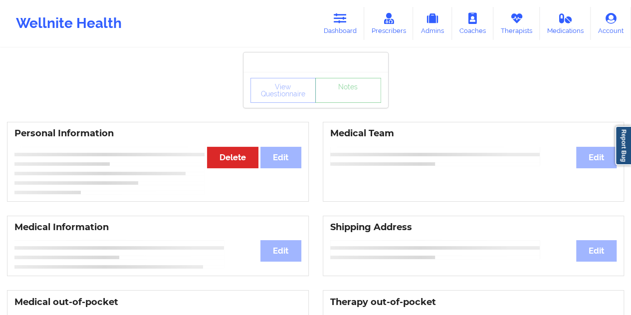
click at [343, 101] on link "Notes" at bounding box center [348, 90] width 66 height 25
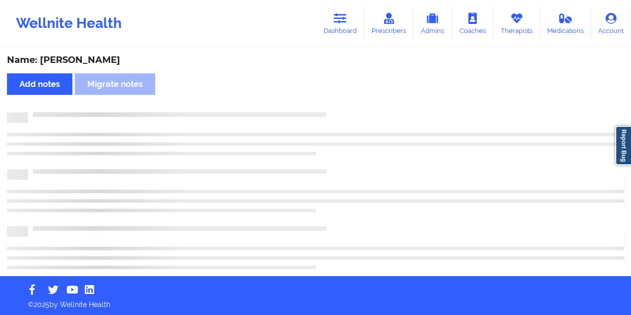
click at [103, 59] on div "Name: Nichole mains" at bounding box center [315, 59] width 617 height 11
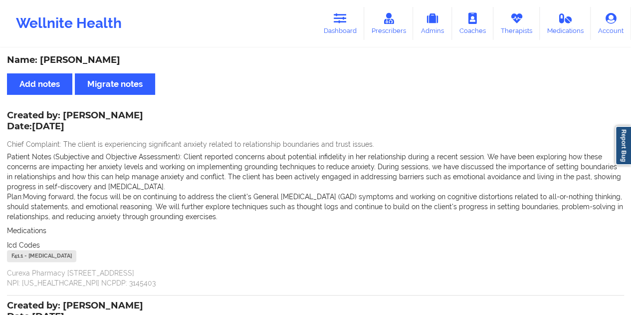
drag, startPoint x: 304, startPoint y: 70, endPoint x: 303, endPoint y: 63, distance: 6.6
click at [304, 69] on div "Name: Nichole mains Add notes Migrate notes Created by: Lawanda Martin Date: 9/…" at bounding box center [315, 259] width 631 height 420
click at [341, 38] on link "Dashboard" at bounding box center [340, 23] width 48 height 33
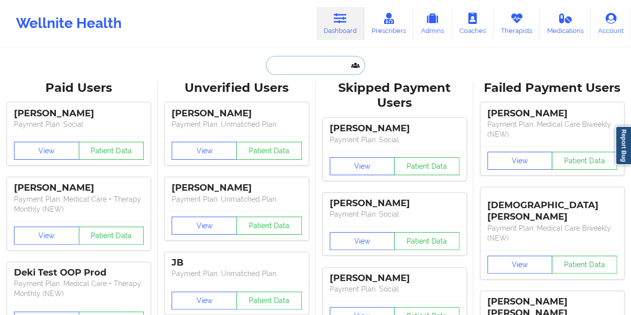
click at [292, 68] on input "text" at bounding box center [315, 65] width 99 height 19
paste input "saakejason@gmail.com"
type input "saakejason@gmail.com"
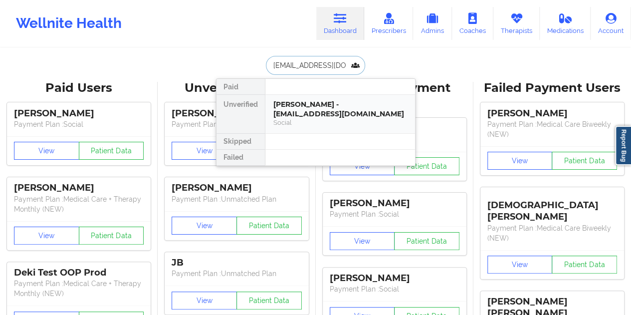
click at [315, 109] on div "Jason Saake - saakejason@gmail.com" at bounding box center [340, 109] width 134 height 18
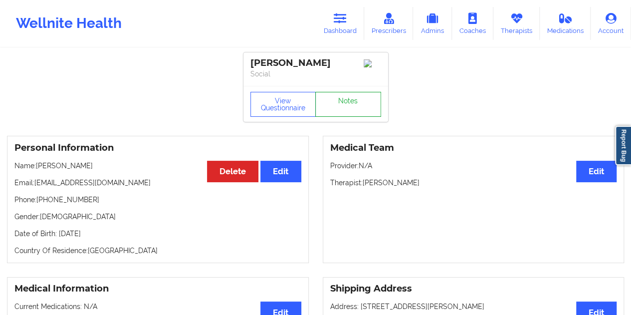
click at [342, 102] on link "Notes" at bounding box center [348, 104] width 66 height 25
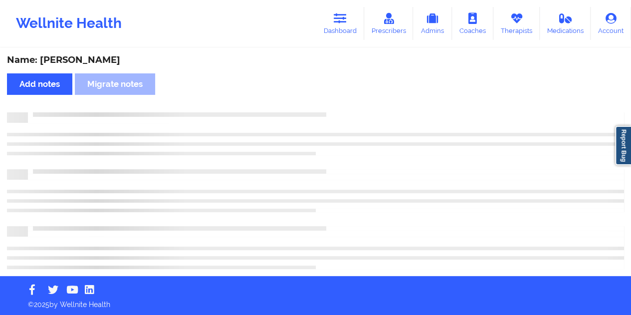
click at [84, 65] on div "Name: Jason Saake" at bounding box center [315, 59] width 617 height 11
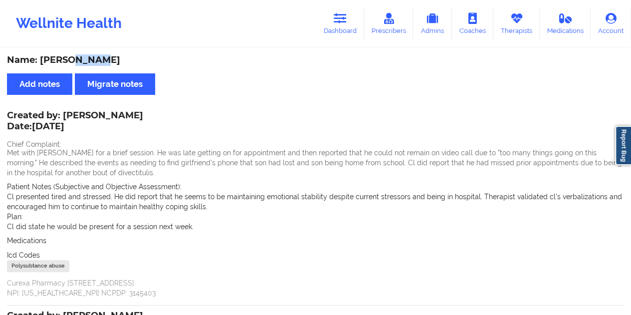
click at [357, 30] on link "Dashboard" at bounding box center [340, 23] width 48 height 33
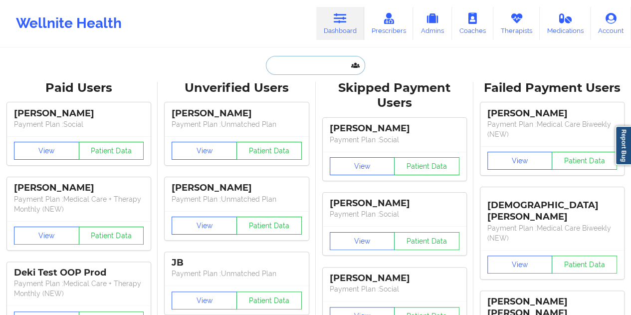
click at [309, 60] on input "text" at bounding box center [315, 65] width 99 height 19
paste input "cfrudakis@gmail.com"
type input "cfrudakis@gmail.com"
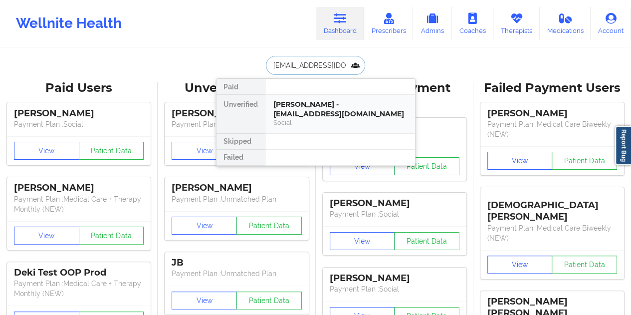
click at [353, 123] on div "Social" at bounding box center [340, 122] width 134 height 8
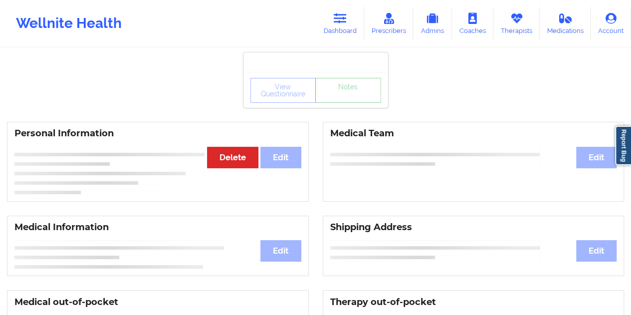
click at [340, 103] on link "Notes" at bounding box center [348, 90] width 66 height 25
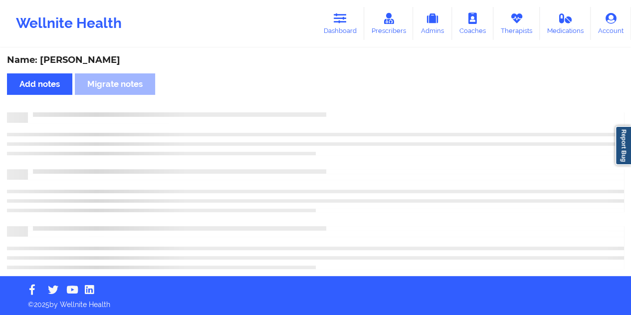
click at [81, 61] on div "Name: Casey Frudakis" at bounding box center [315, 59] width 617 height 11
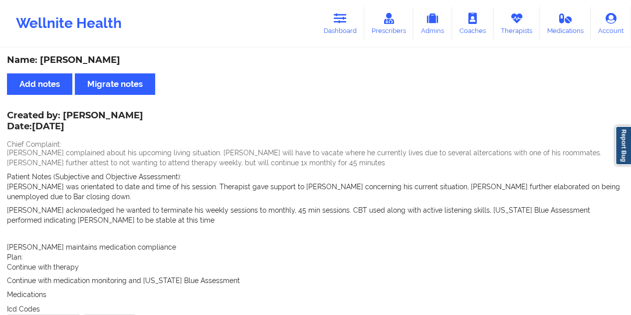
click at [297, 61] on div "Name: Casey Frudakis" at bounding box center [315, 59] width 617 height 11
click at [298, 58] on div "Name: Casey Frudakis" at bounding box center [315, 59] width 617 height 11
click at [336, 24] on link "Dashboard" at bounding box center [340, 23] width 48 height 33
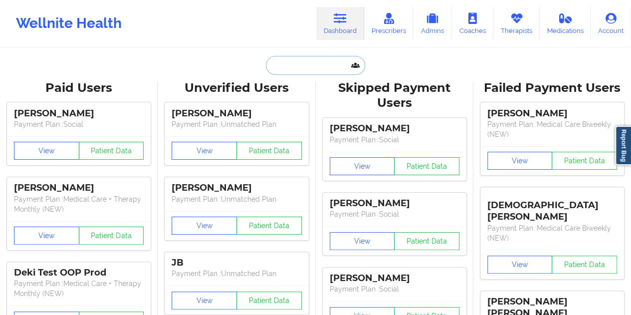
drag, startPoint x: 336, startPoint y: 24, endPoint x: 285, endPoint y: 66, distance: 65.9
click at [285, 66] on input "text" at bounding box center [315, 65] width 99 height 19
paste input "bogdandrinda@gmail.com"
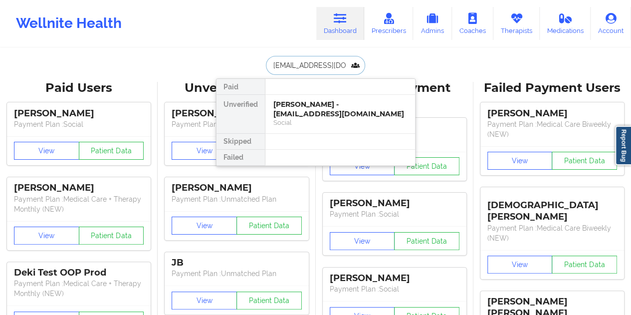
scroll to position [0, 5]
type input "bogdandrinda@gmail.com"
click at [312, 114] on div "Bogdan Drinda - bogdandrinda@gmail.com" at bounding box center [340, 109] width 134 height 18
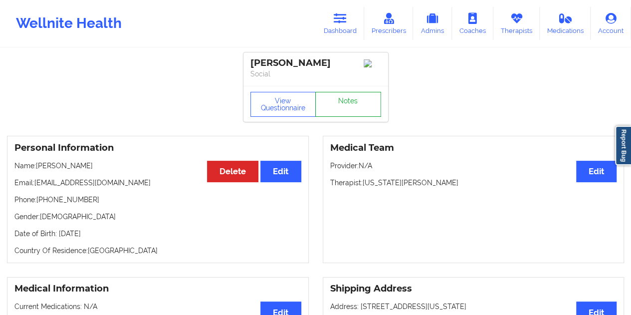
click at [335, 104] on link "Notes" at bounding box center [348, 104] width 66 height 25
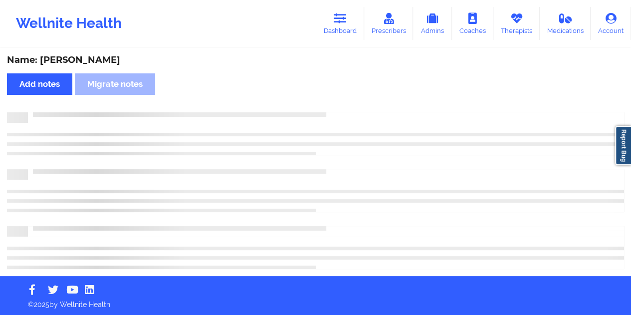
click at [92, 63] on div "Name: Bogdan Drinda" at bounding box center [315, 59] width 617 height 11
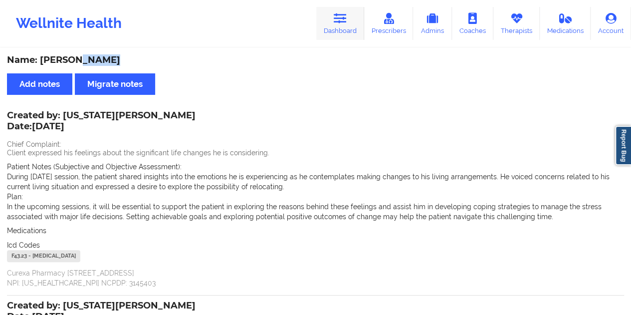
drag, startPoint x: 345, startPoint y: 26, endPoint x: 335, endPoint y: 46, distance: 22.7
click at [344, 26] on link "Dashboard" at bounding box center [340, 23] width 48 height 33
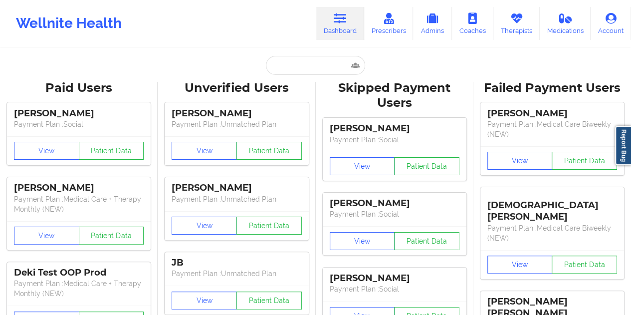
click at [302, 67] on input "text" at bounding box center [315, 65] width 99 height 19
paste input "coleykimmel@gmail.com"
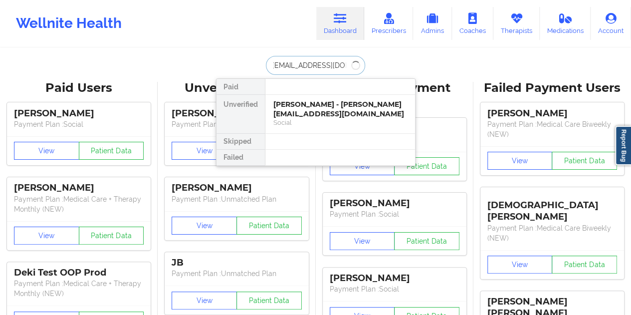
type input "coleykimmel@gmail.com"
click at [334, 112] on div "Nicole Kimmel - coleykimmel@gmail.com" at bounding box center [340, 109] width 134 height 18
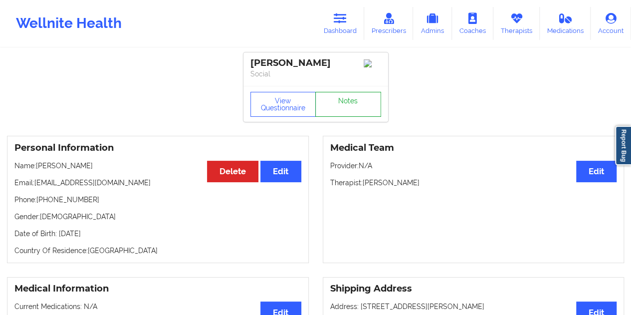
click at [339, 105] on link "Notes" at bounding box center [348, 104] width 66 height 25
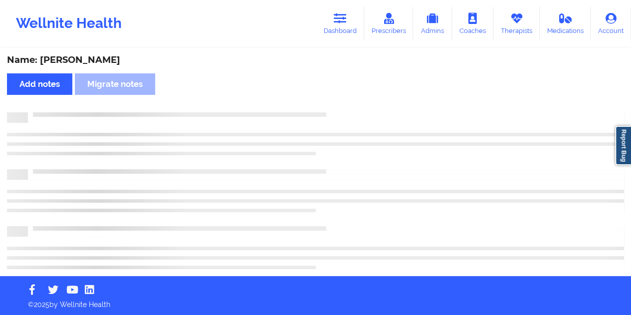
click at [82, 61] on div "Name: Nicole Kimmel" at bounding box center [315, 59] width 617 height 11
